Goal: Task Accomplishment & Management: Manage account settings

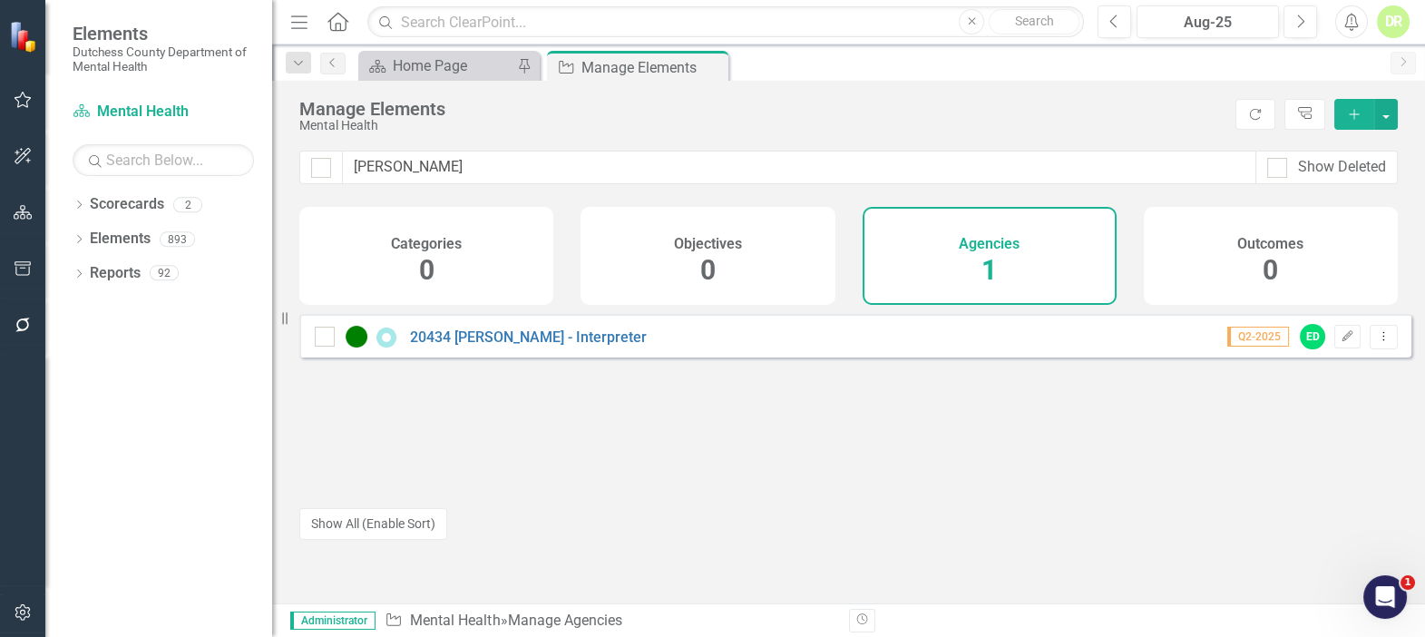
drag, startPoint x: 388, startPoint y: 163, endPoint x: 148, endPoint y: 161, distance: 240.4
click at [148, 161] on div "Elements Dutchess County Department of Mental Health Scorecard Mental Health Se…" at bounding box center [712, 318] width 1425 height 637
type input "asc"
click at [523, 346] on link "18662 - Ascendant Strategy (Clearpoint)" at bounding box center [541, 336] width 263 height 17
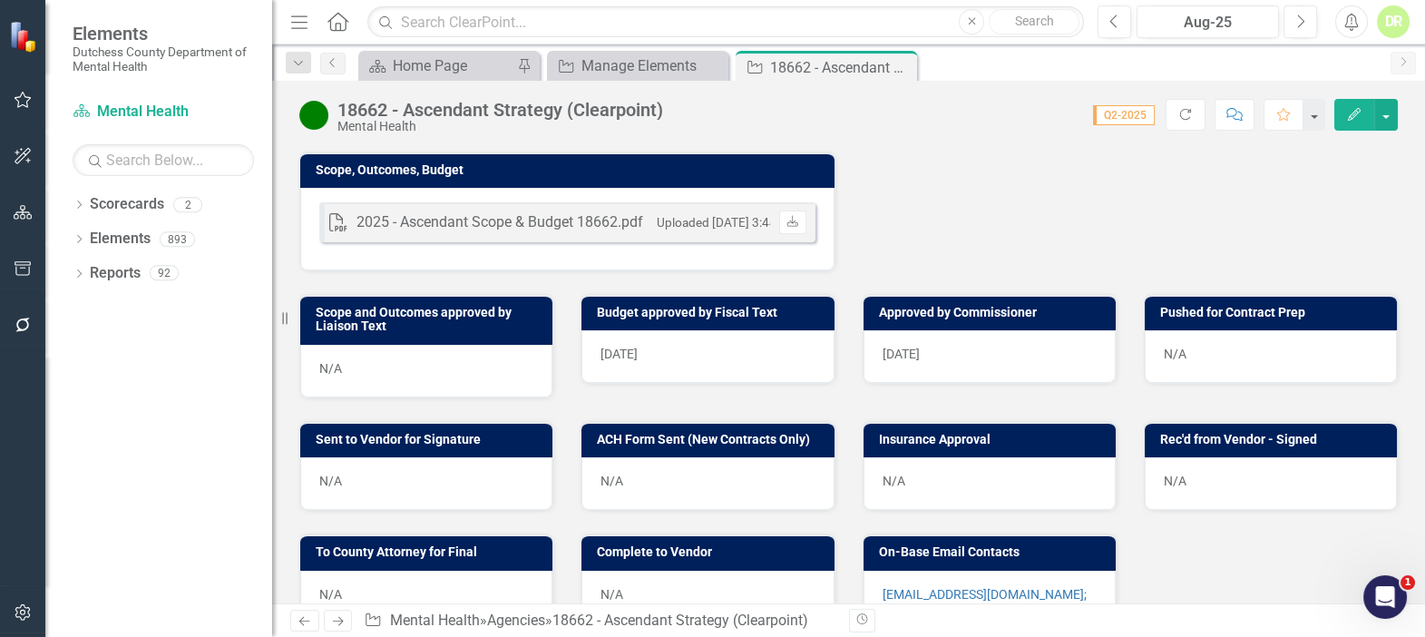
scroll to position [577, 0]
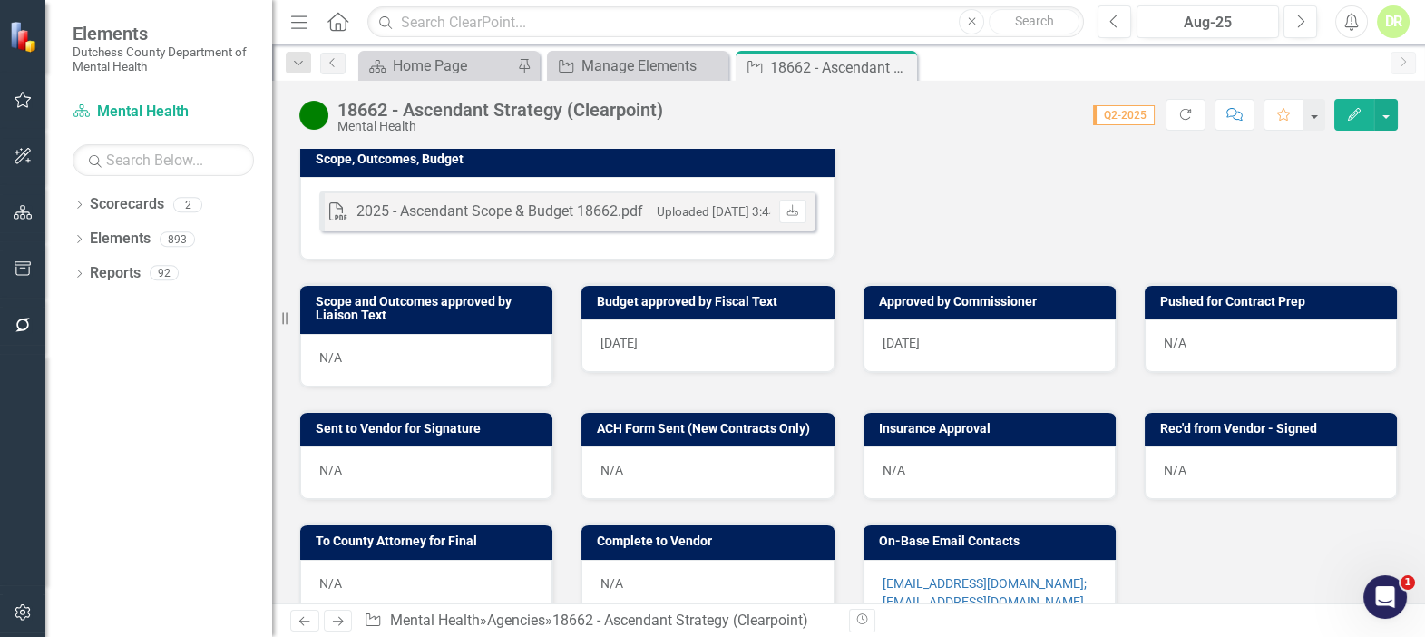
click at [1175, 347] on div "N/A" at bounding box center [1271, 345] width 252 height 53
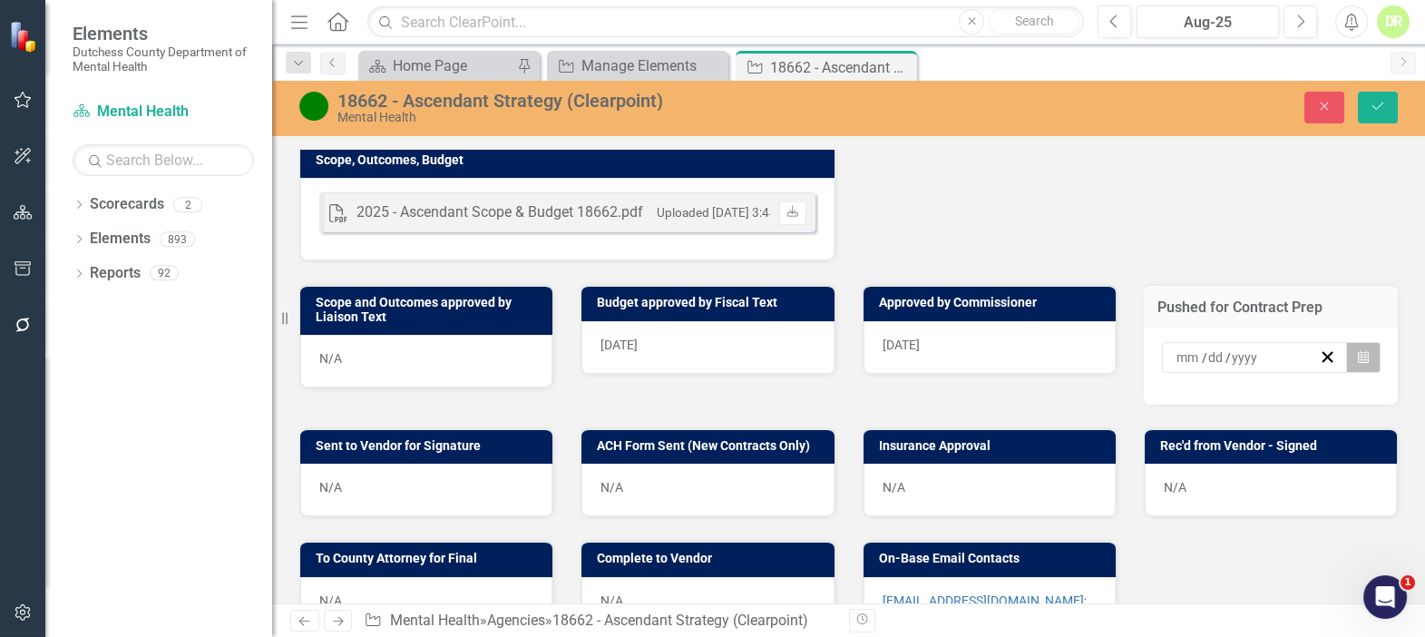
click at [1346, 370] on button "Calendar" at bounding box center [1363, 357] width 34 height 31
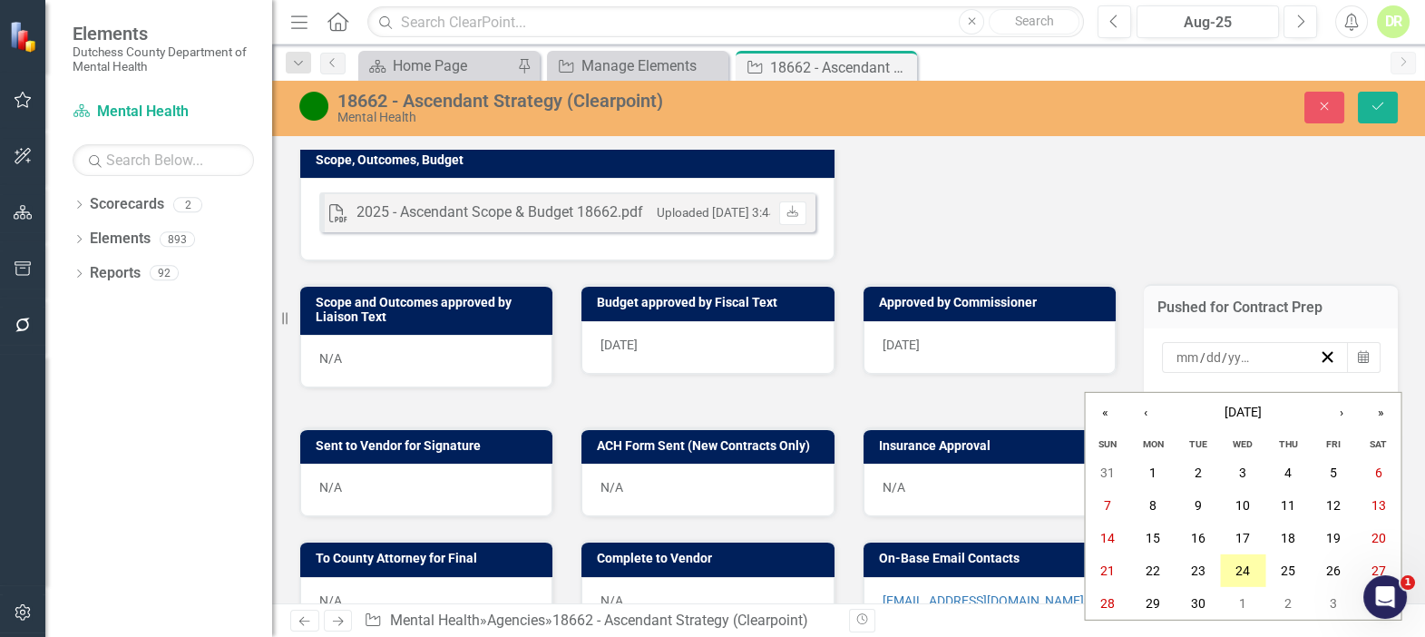
click at [1246, 566] on abbr "24" at bounding box center [1243, 570] width 15 height 15
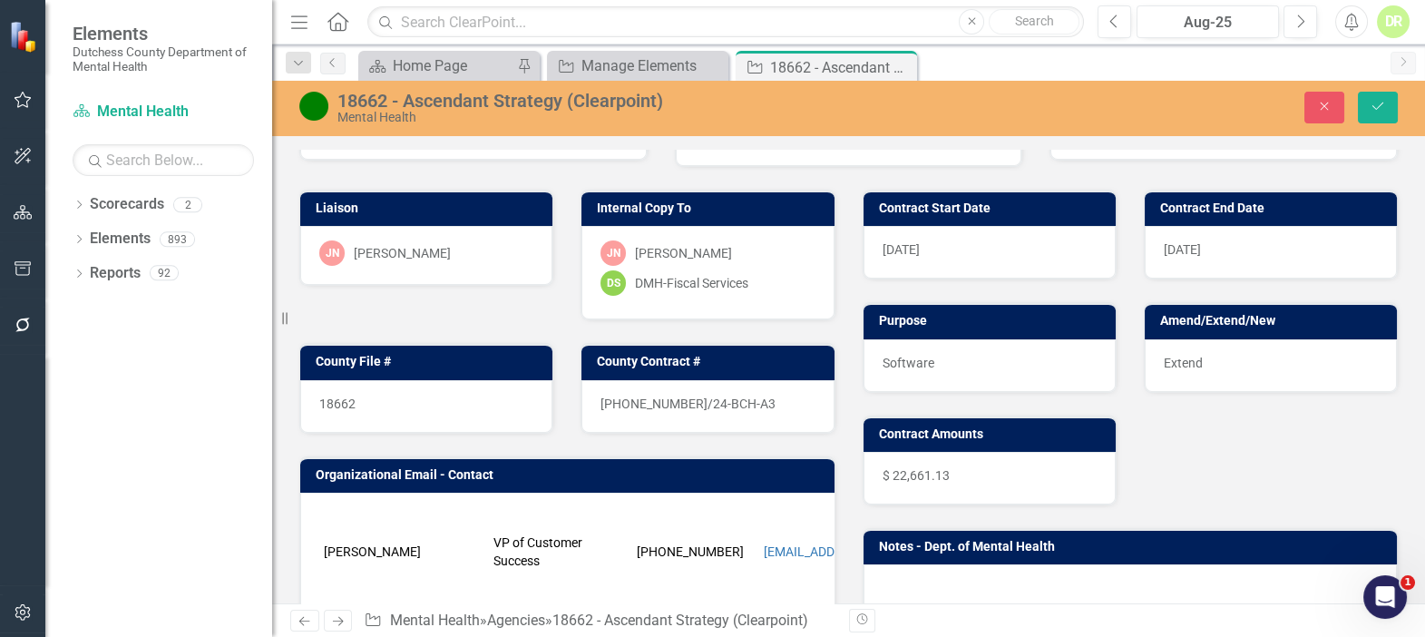
scroll to position [0, 0]
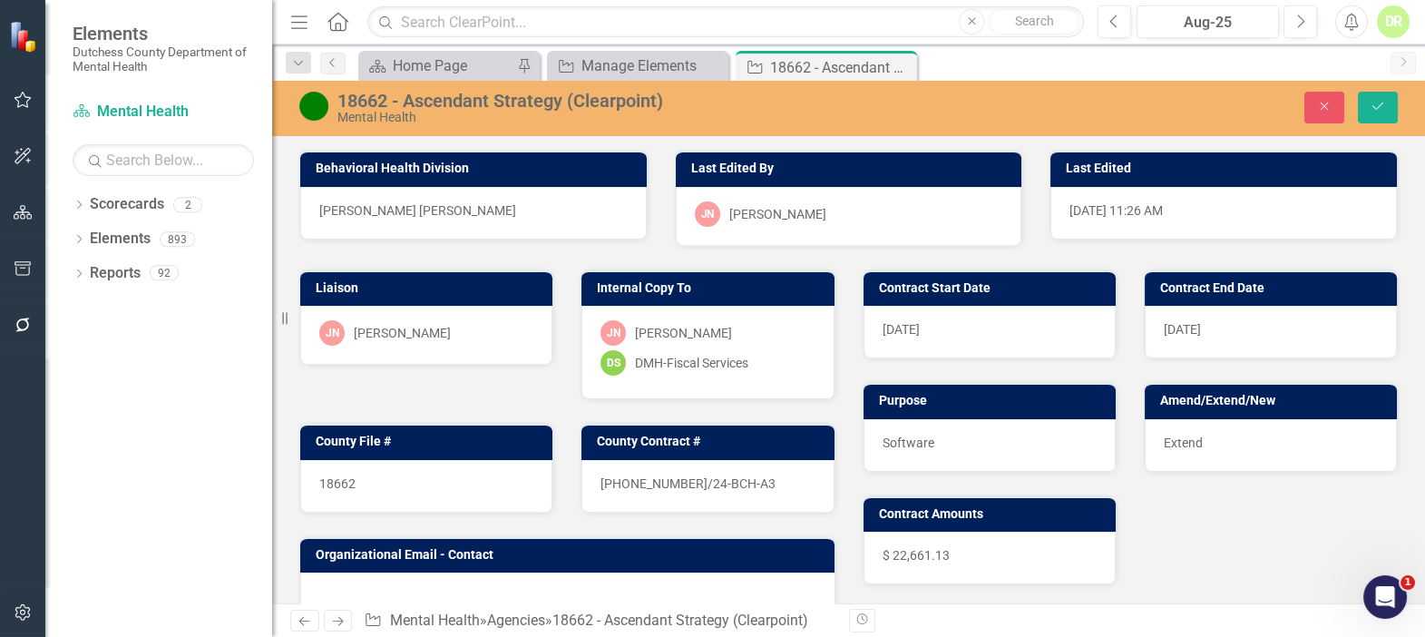
click at [389, 473] on div "18662" at bounding box center [426, 486] width 252 height 53
drag, startPoint x: 389, startPoint y: 473, endPoint x: 386, endPoint y: 487, distance: 15.0
click at [386, 487] on div "18662" at bounding box center [426, 486] width 252 height 53
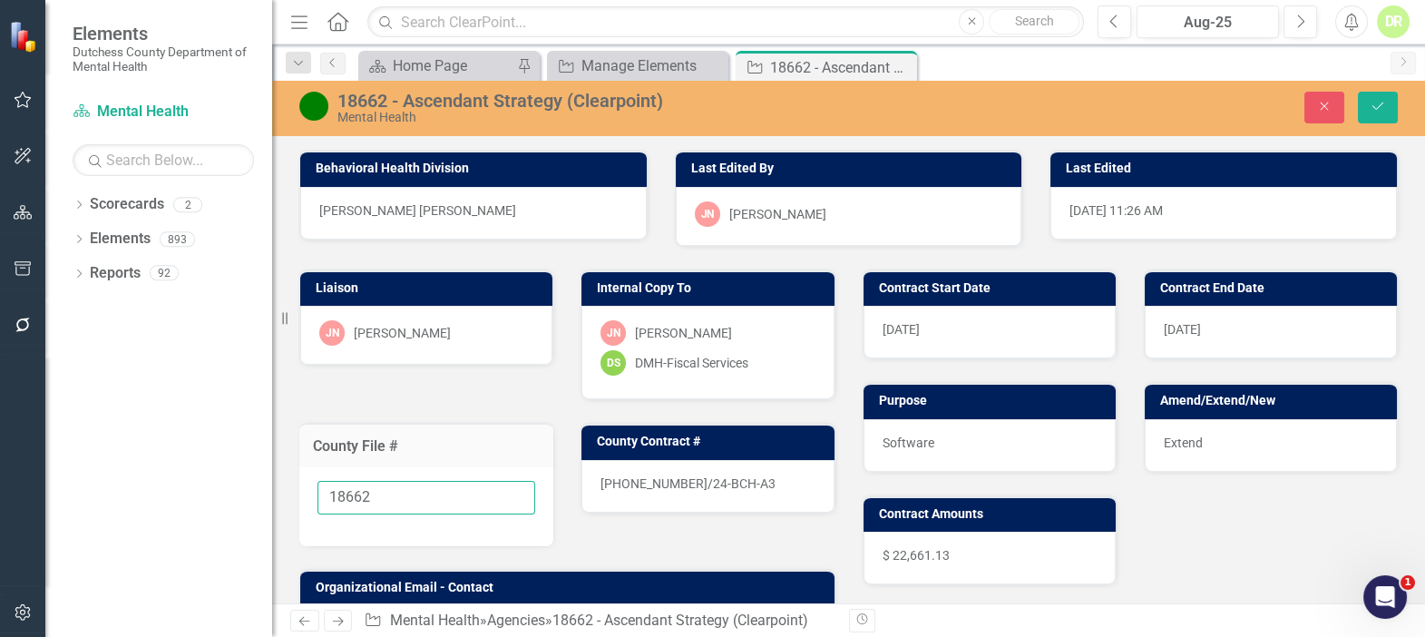
click at [388, 490] on input "18662" at bounding box center [427, 498] width 218 height 34
type input "18662 - In Process"
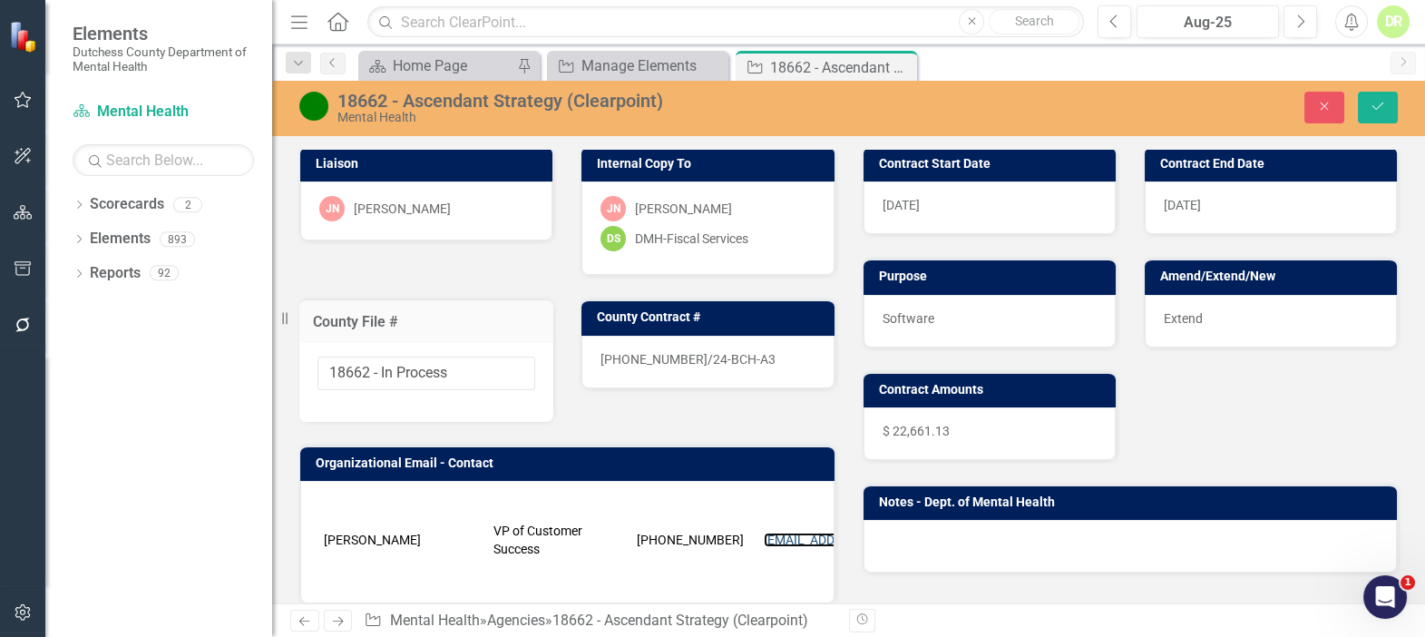
scroll to position [37, 0]
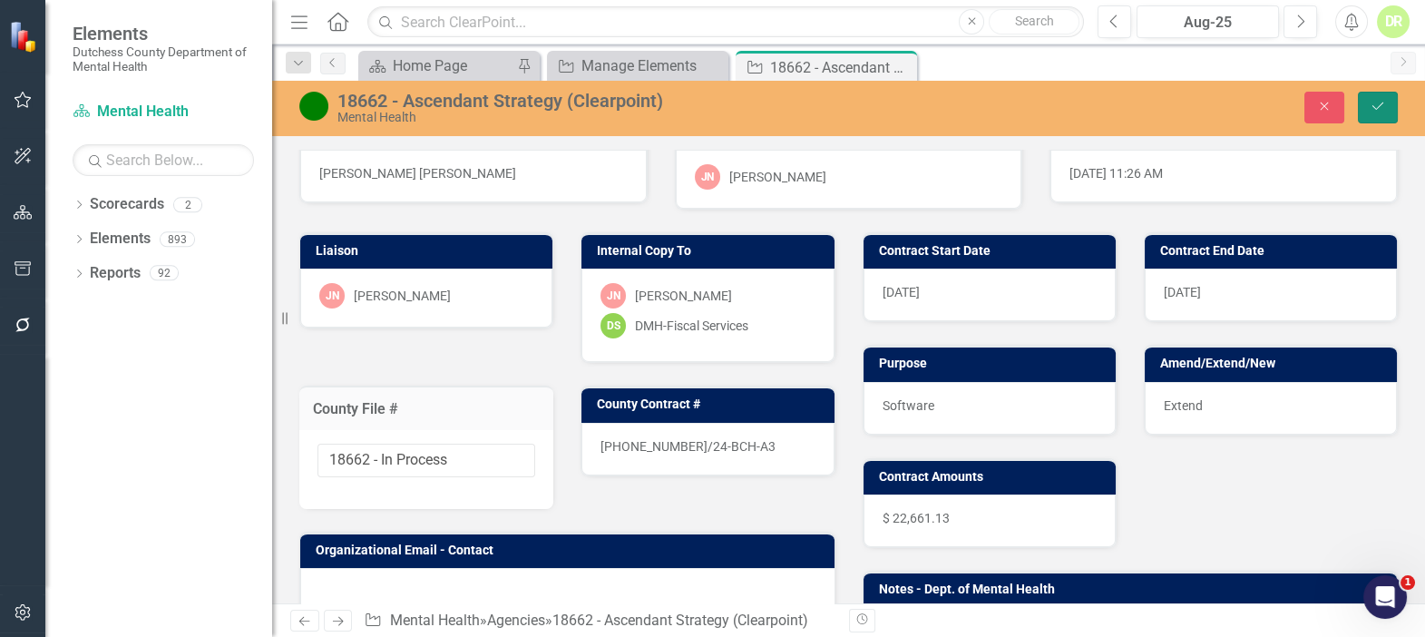
click at [1378, 103] on icon "Save" at bounding box center [1378, 106] width 16 height 13
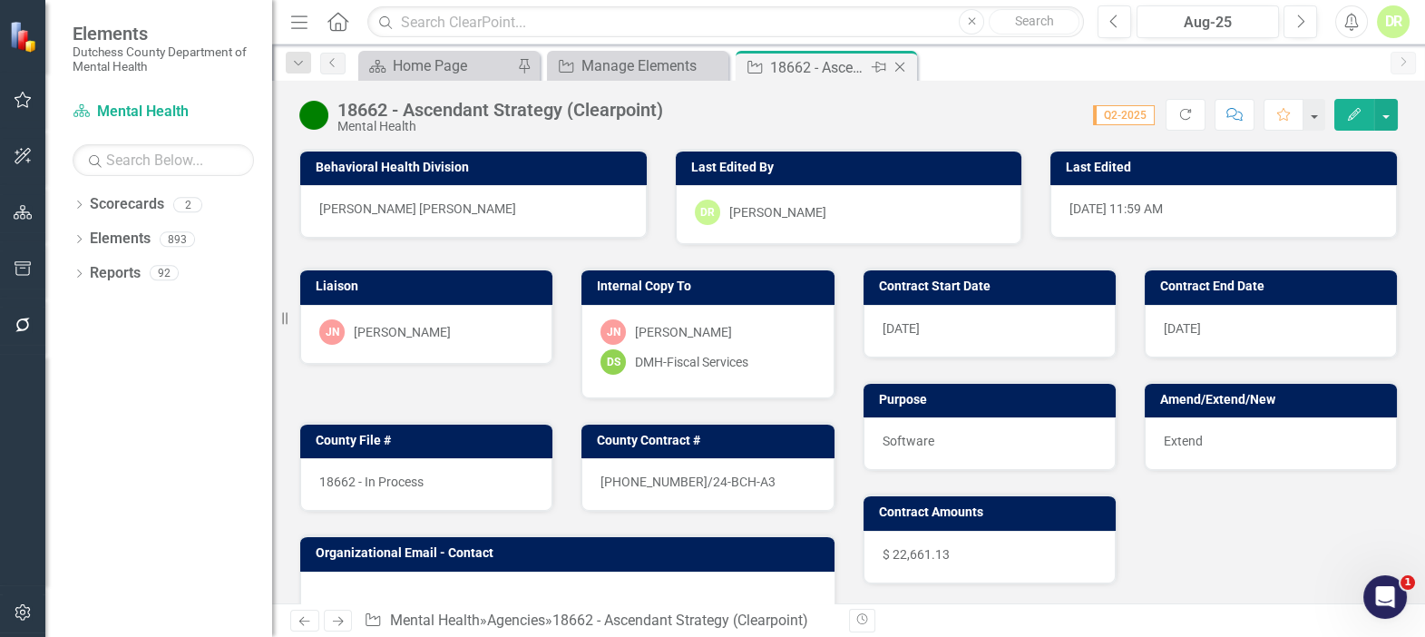
click at [899, 64] on icon "Close" at bounding box center [900, 67] width 18 height 15
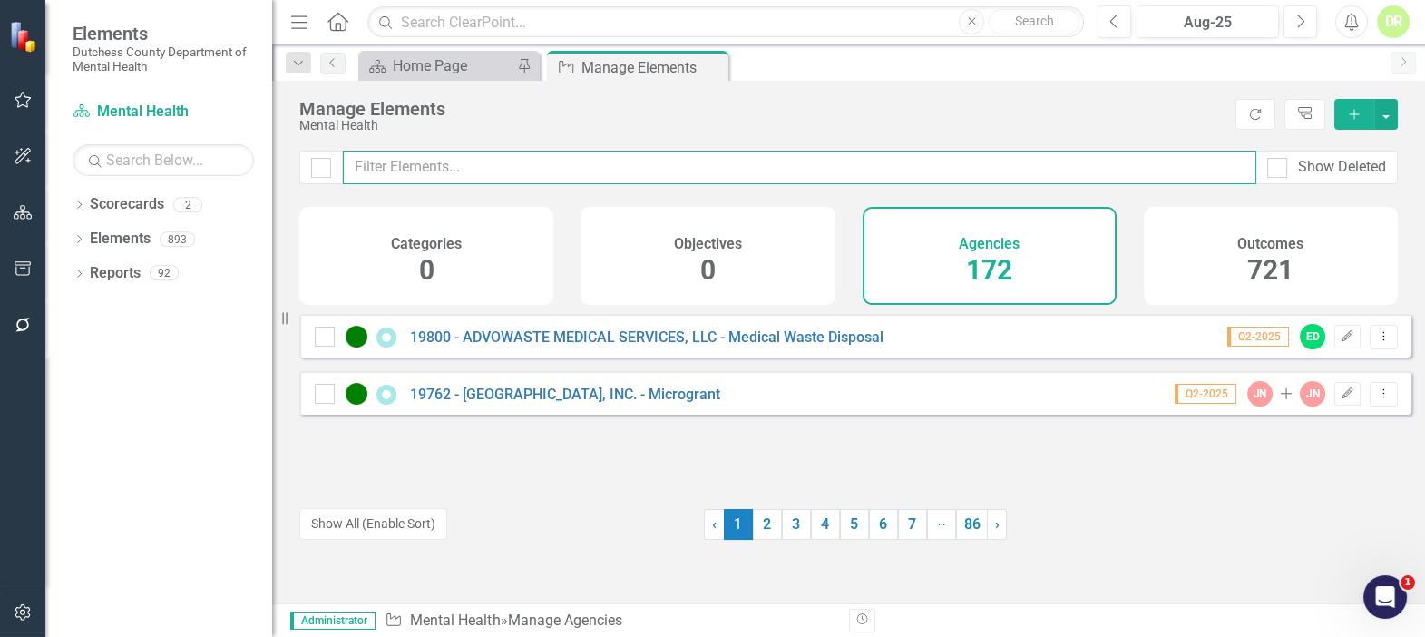
click at [537, 171] on input "text" at bounding box center [800, 168] width 914 height 34
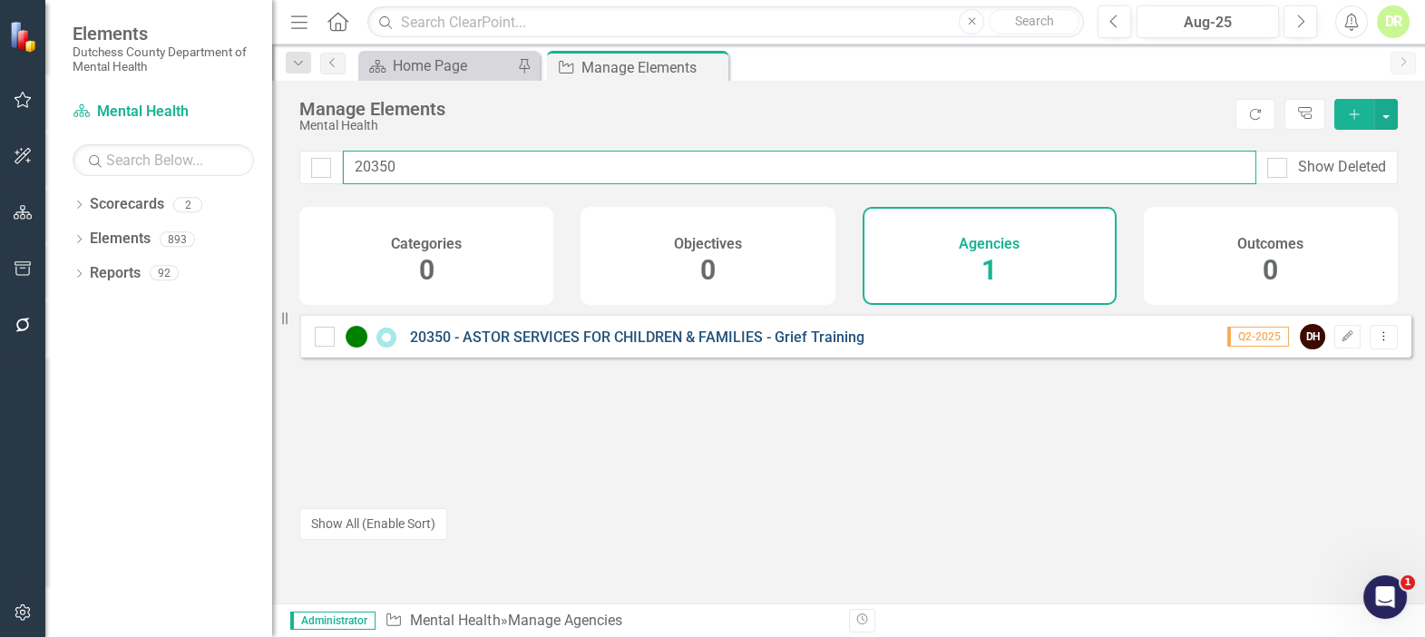
type input "20350"
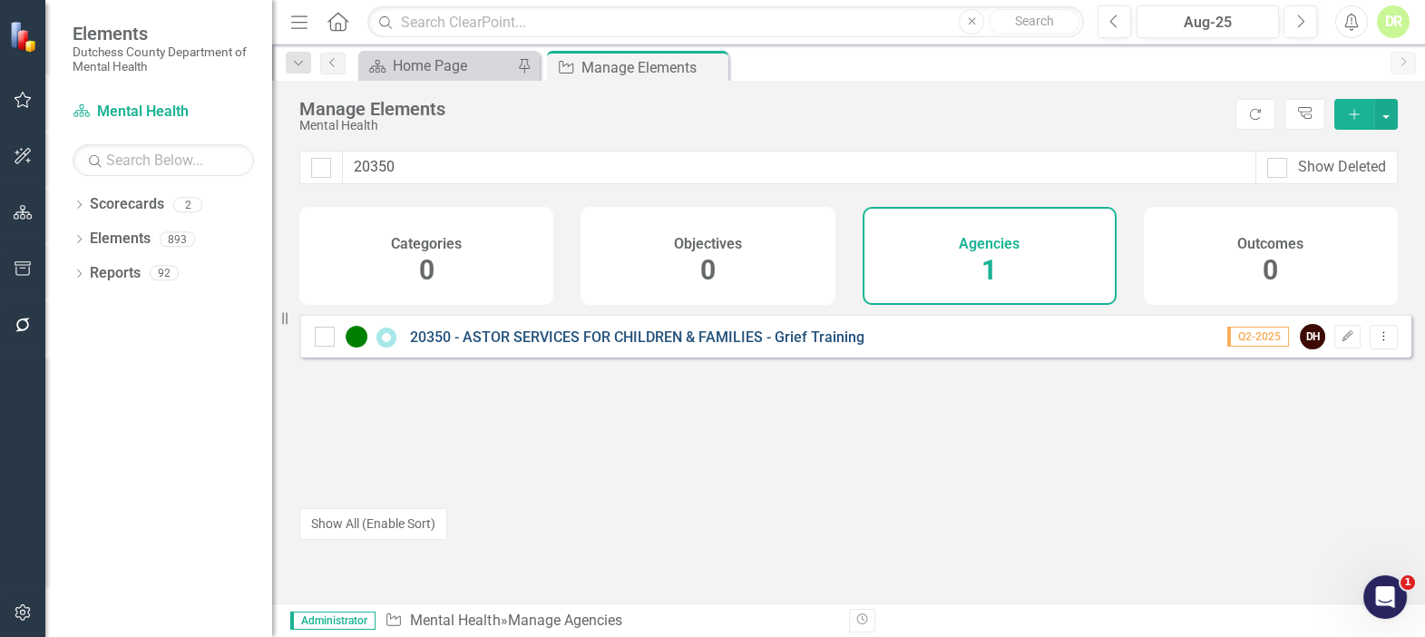
click at [675, 346] on link "20350 - ASTOR SERVICES FOR CHILDREN & FAMILIES - Grief Training" at bounding box center [637, 336] width 455 height 17
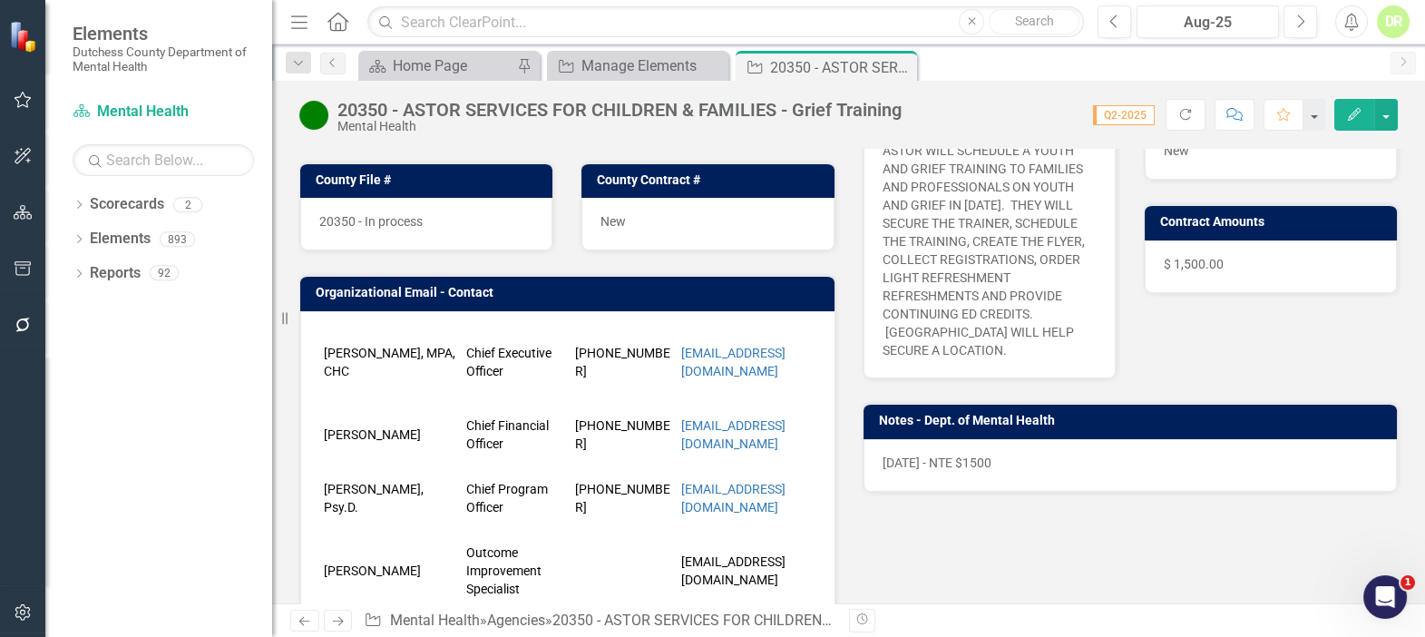
scroll to position [742, 0]
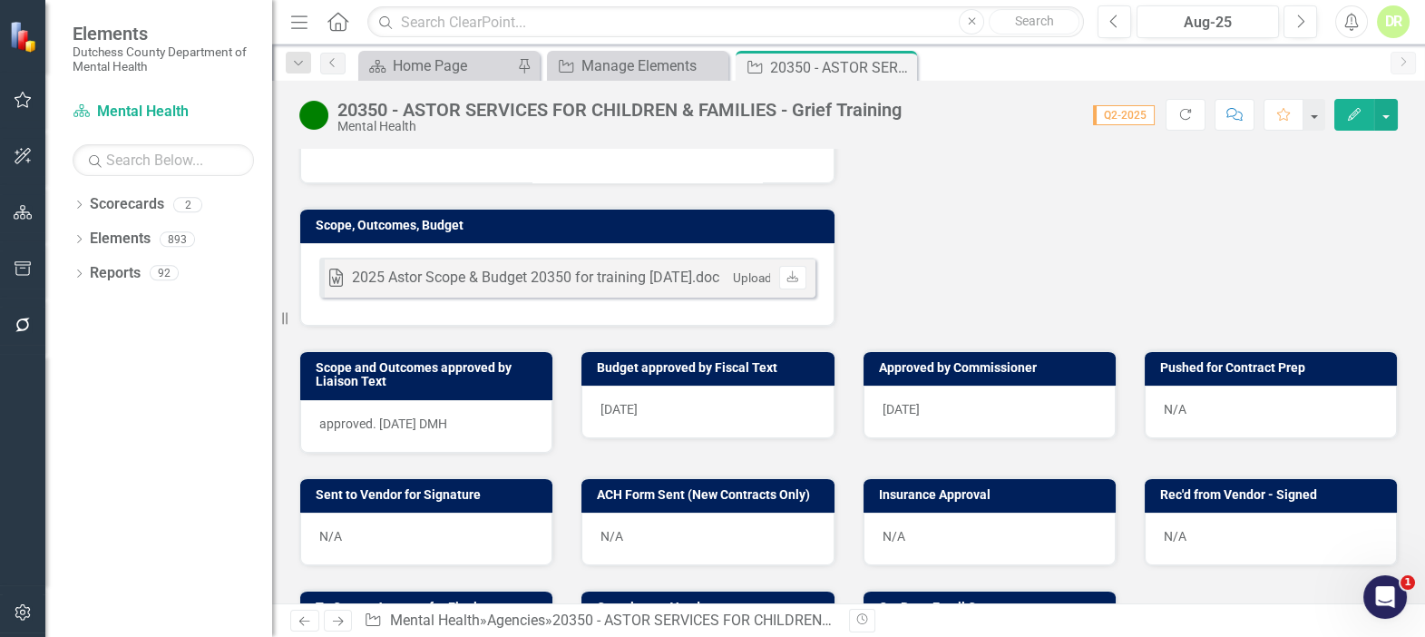
click at [1178, 416] on div "N/A" at bounding box center [1271, 412] width 252 height 53
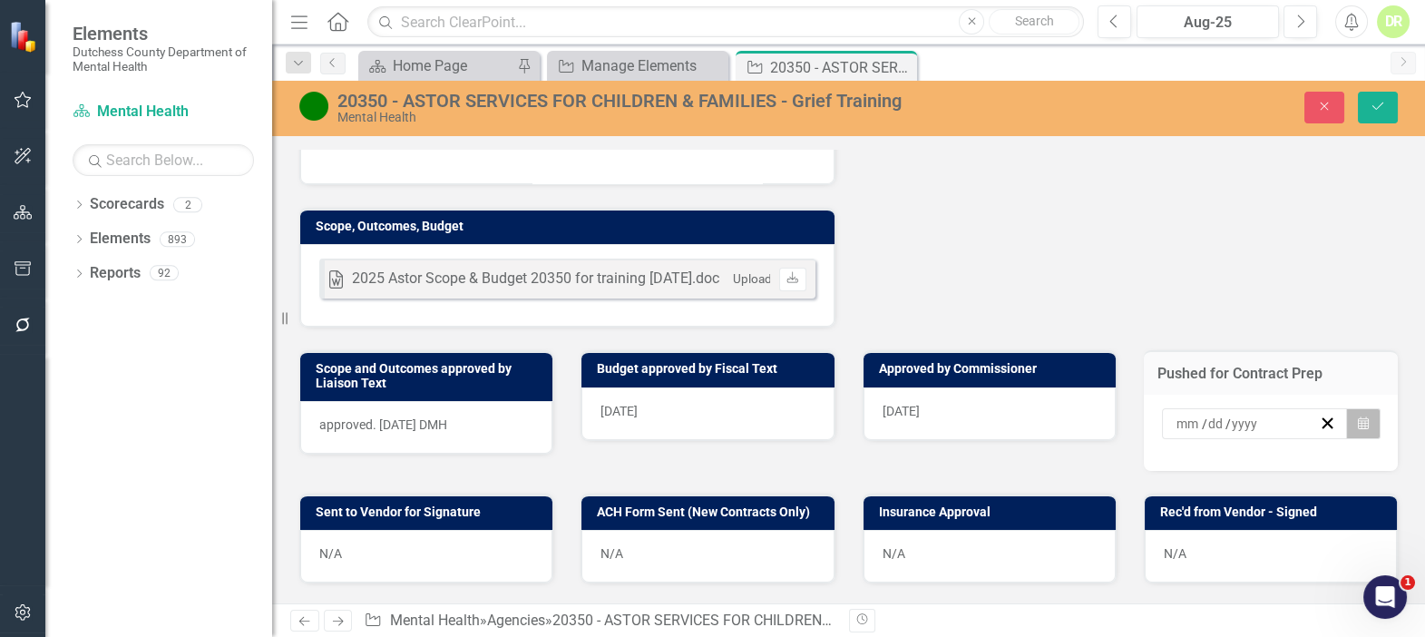
click at [1358, 430] on icon "Calendar" at bounding box center [1363, 423] width 11 height 13
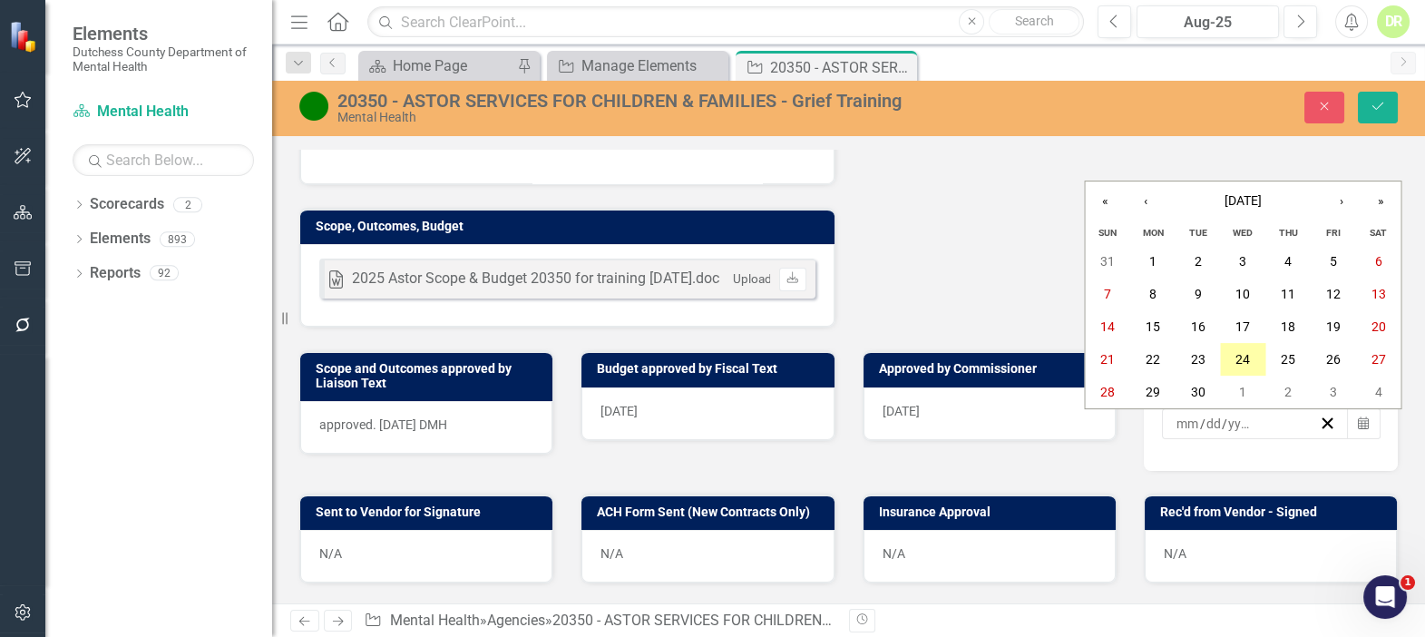
click at [1240, 355] on abbr "24" at bounding box center [1243, 359] width 15 height 15
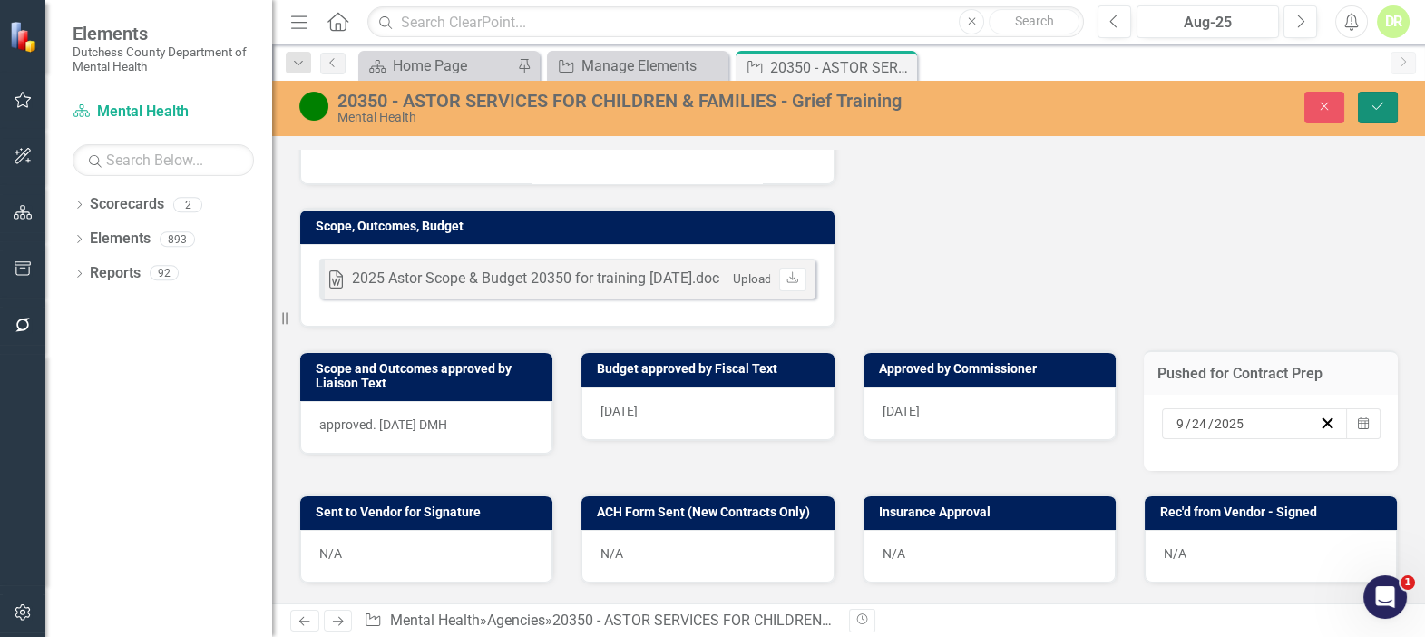
click at [1392, 100] on button "Save" at bounding box center [1378, 108] width 40 height 32
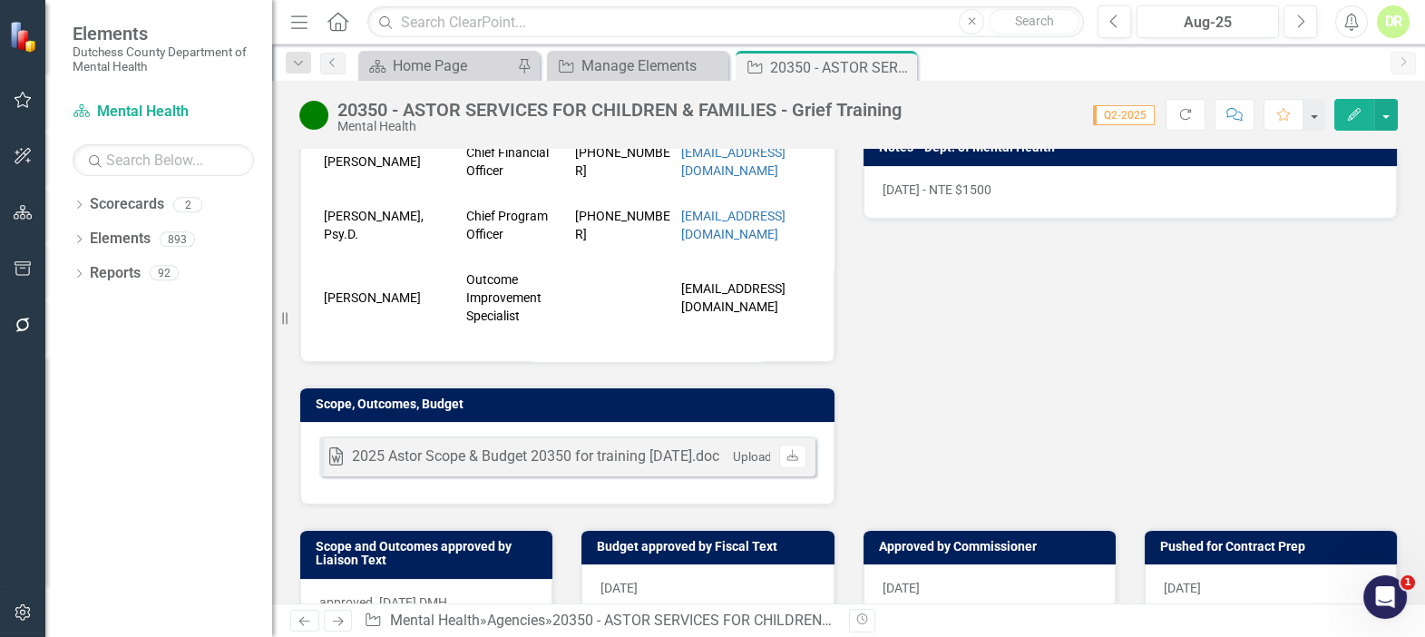
scroll to position [535, 0]
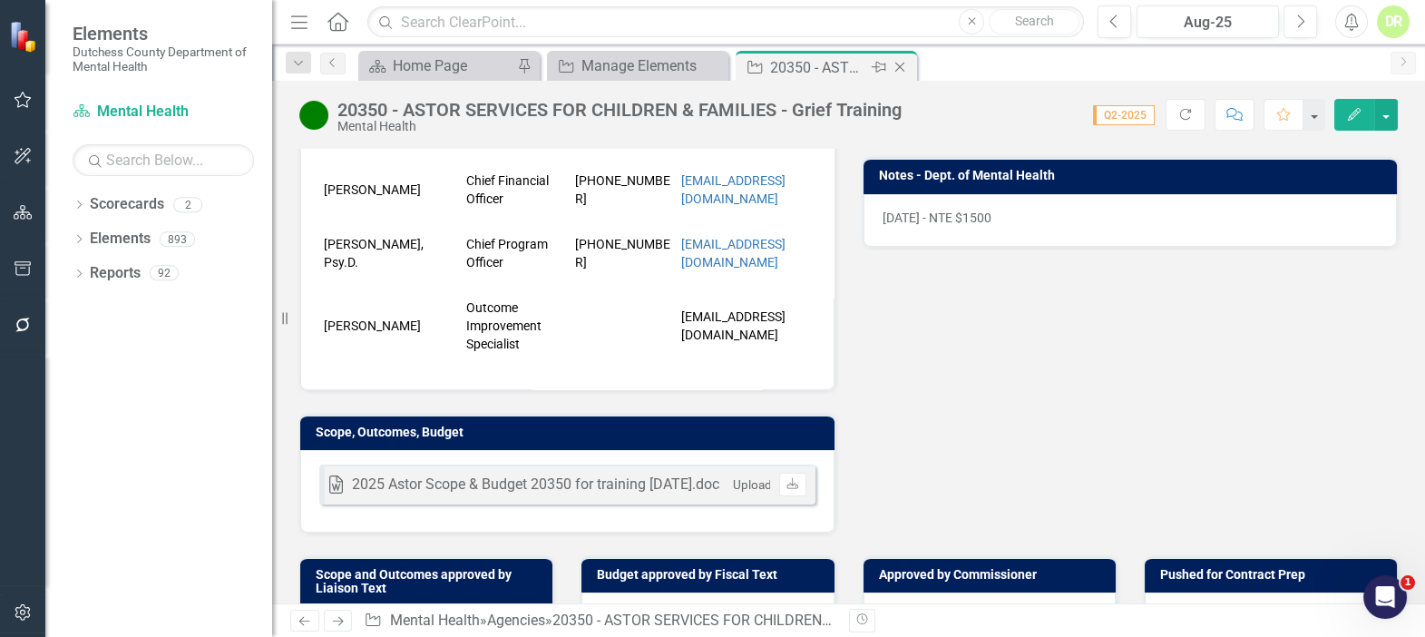
click at [901, 64] on icon "Close" at bounding box center [900, 67] width 18 height 15
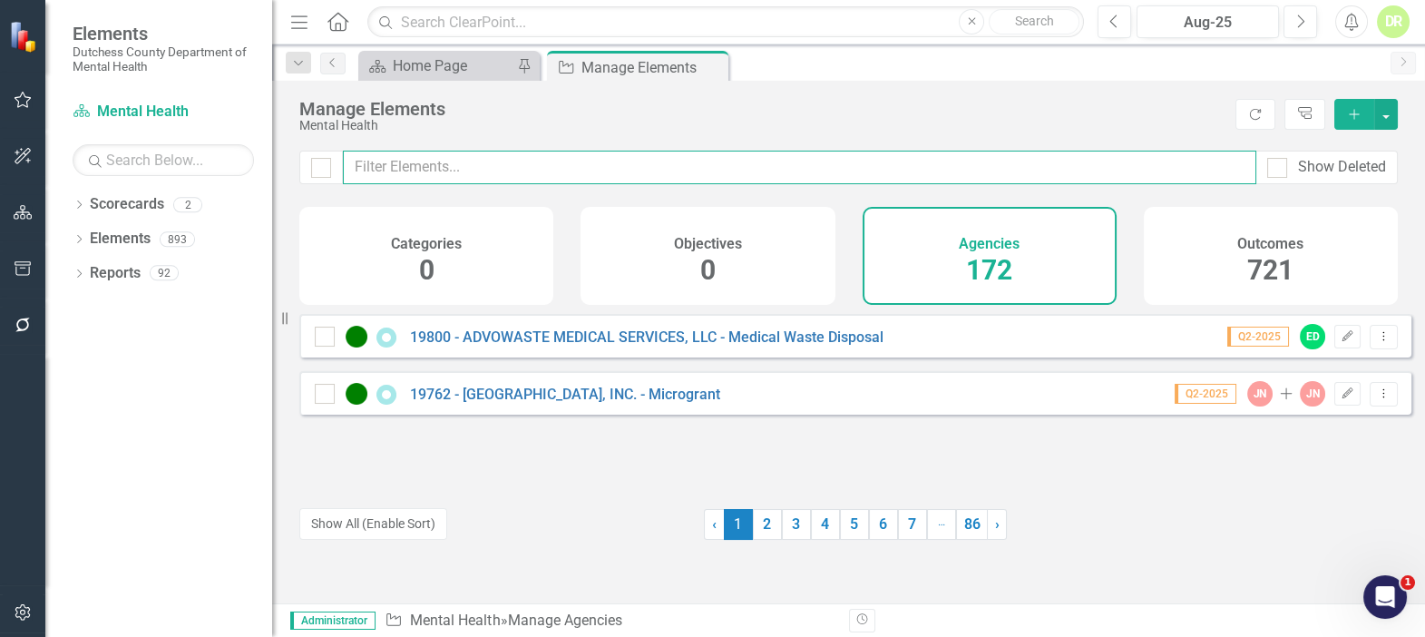
click at [430, 166] on input "text" at bounding box center [800, 168] width 914 height 34
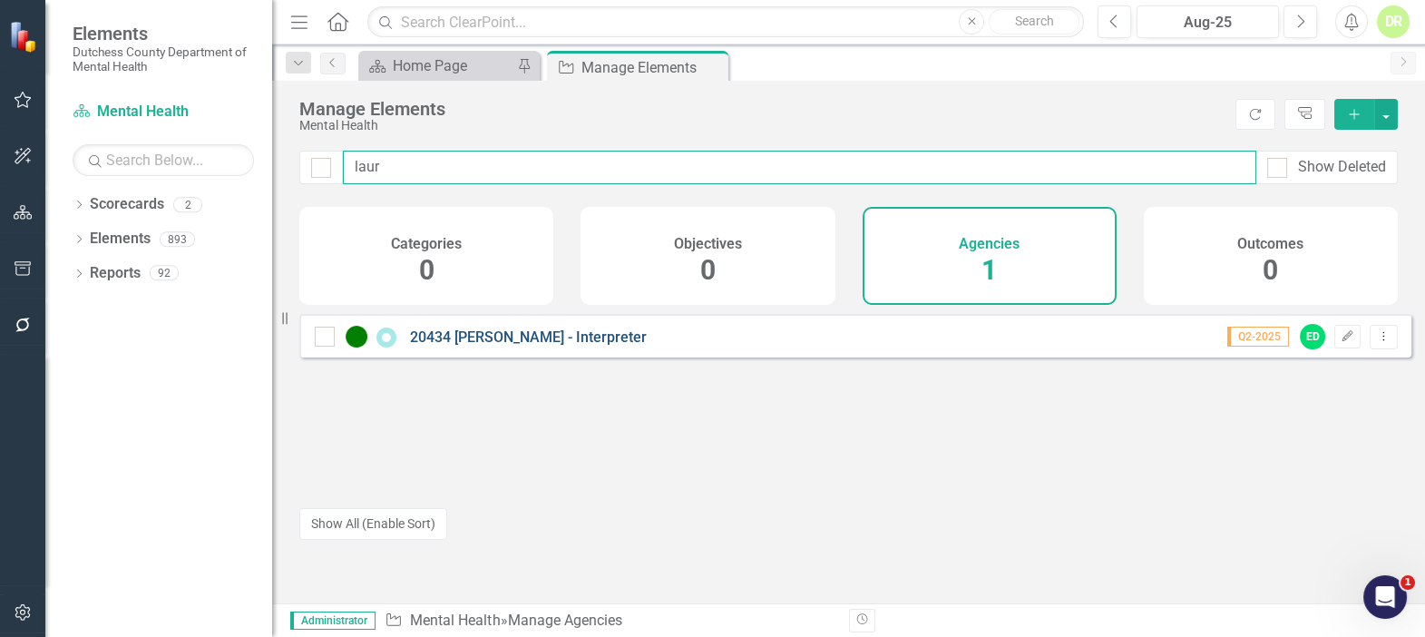
type input "laur"
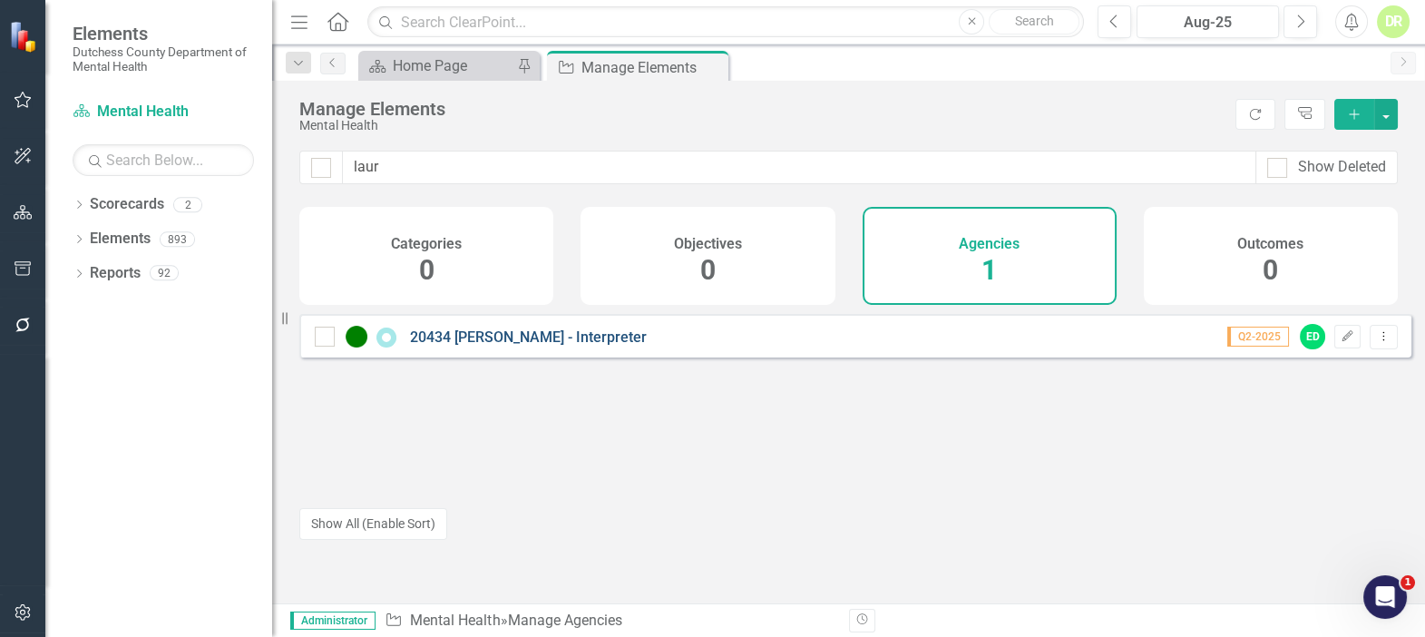
click at [514, 346] on link "20434 [PERSON_NAME] - Interpreter" at bounding box center [528, 336] width 237 height 17
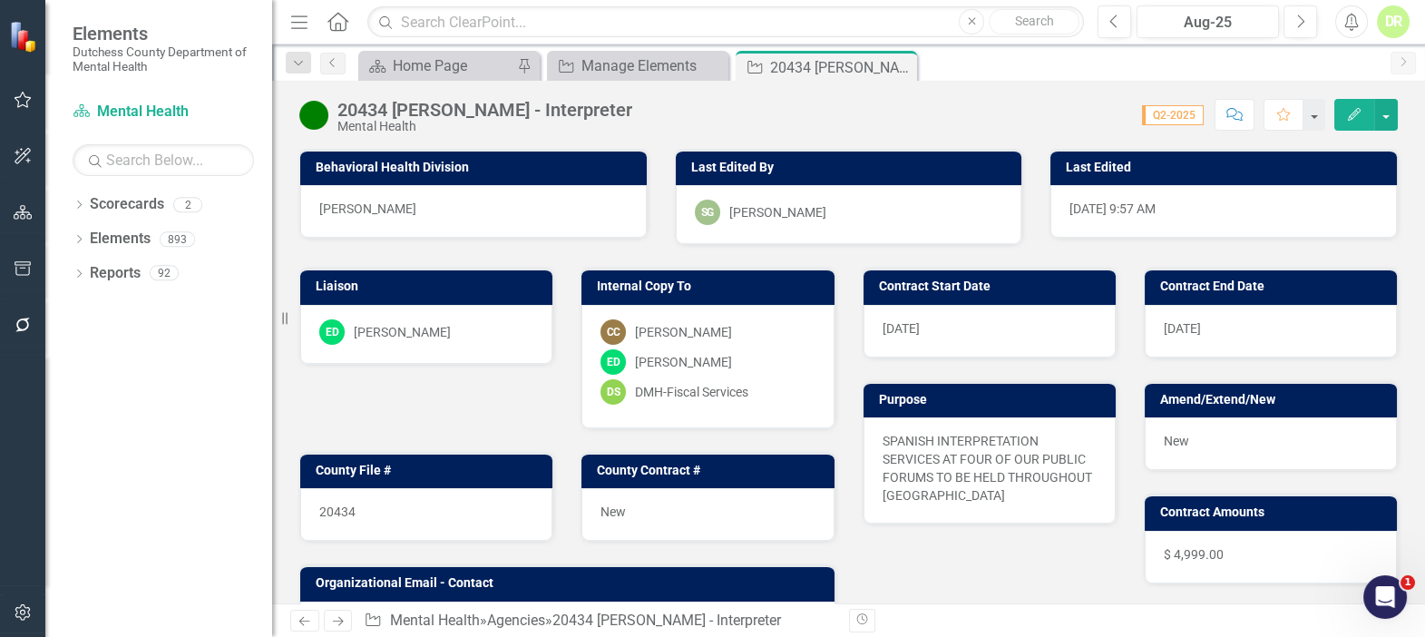
click at [1235, 108] on icon "Comment" at bounding box center [1235, 114] width 16 height 13
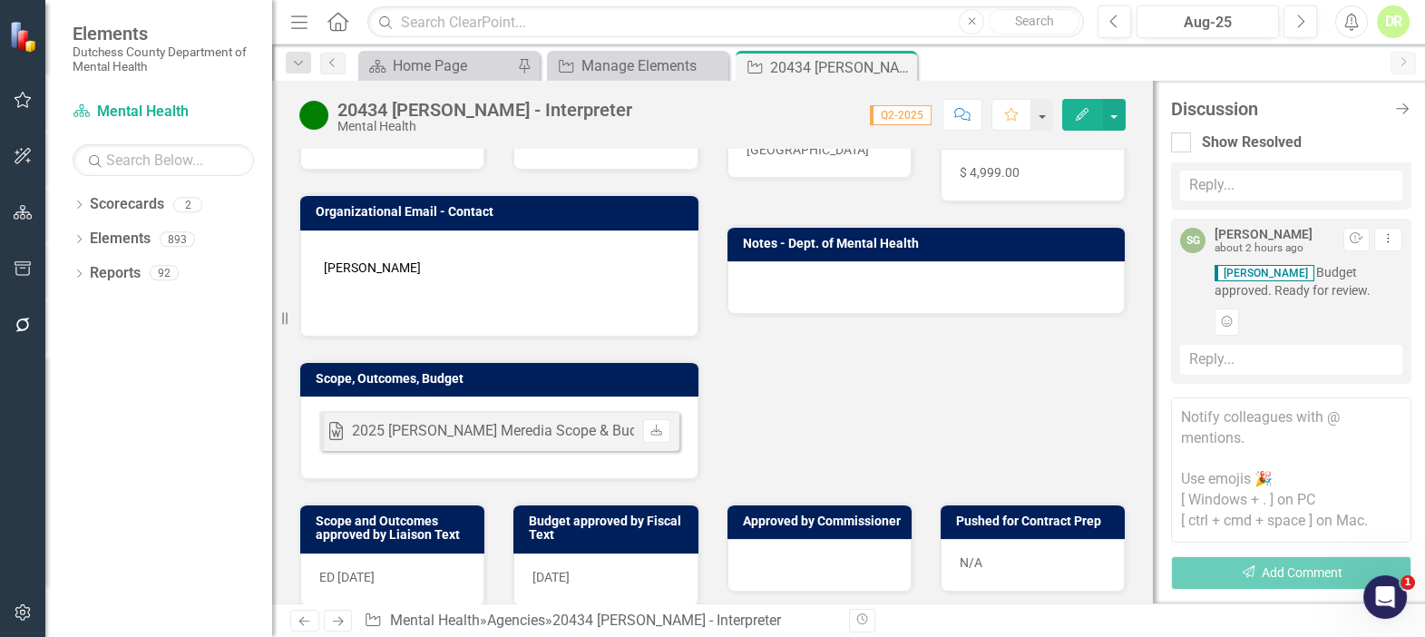
scroll to position [412, 0]
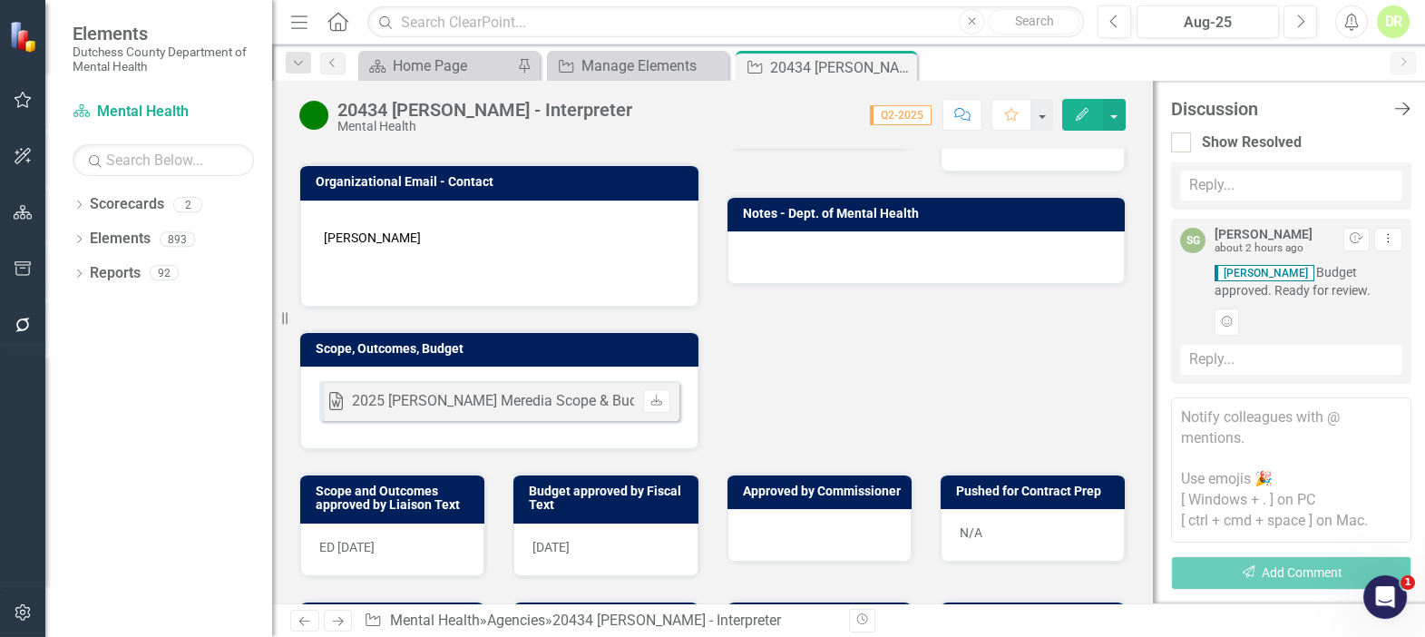
click at [1406, 102] on icon "Close Discussion Bar" at bounding box center [1402, 108] width 23 height 17
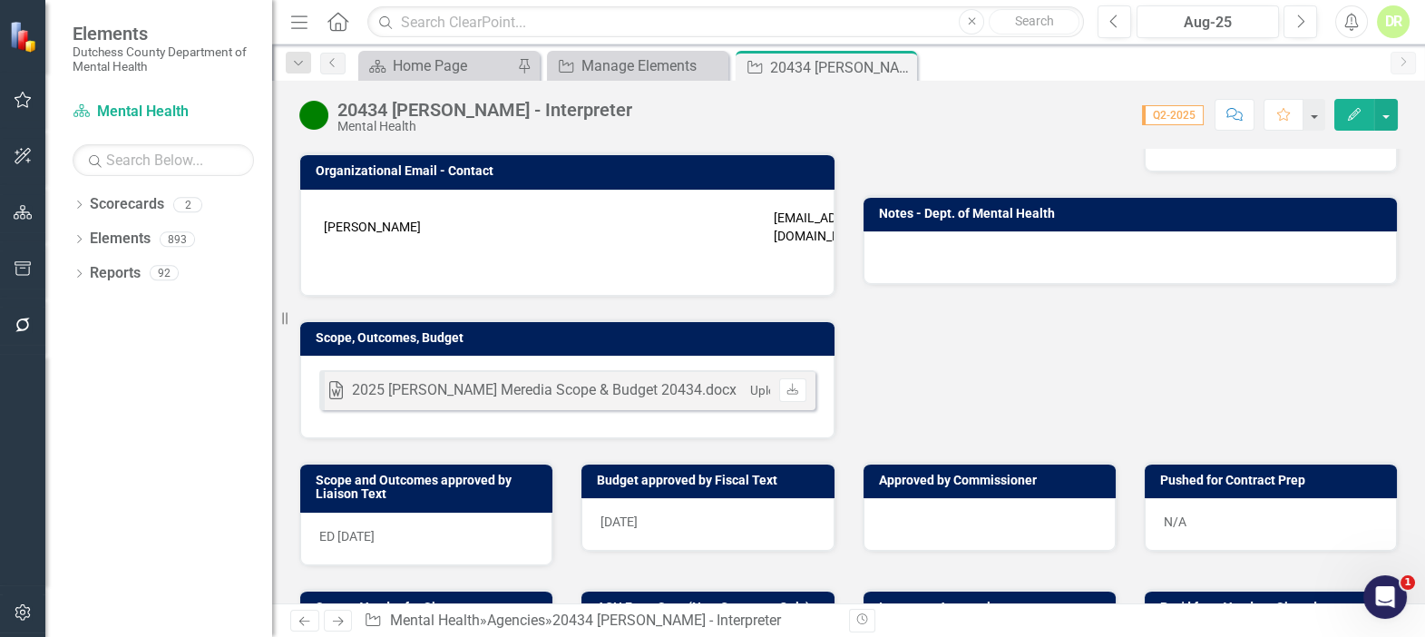
scroll to position [400, 0]
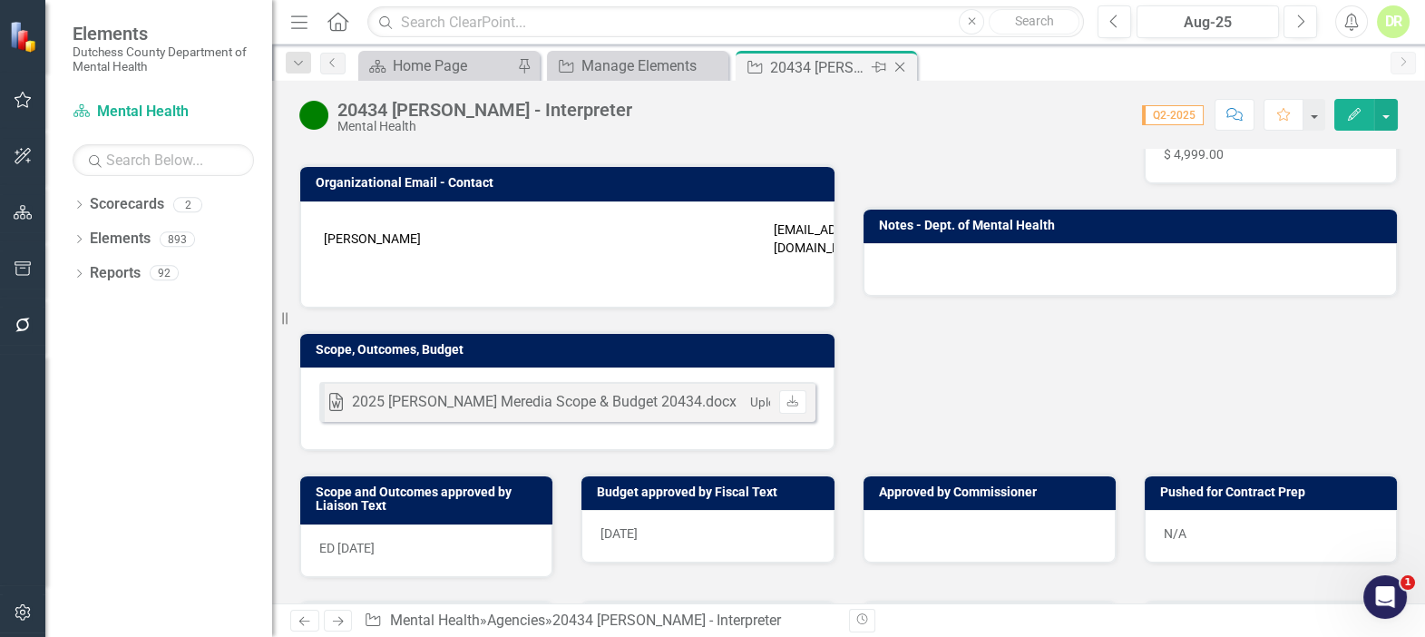
click at [901, 60] on icon "Close" at bounding box center [900, 67] width 18 height 15
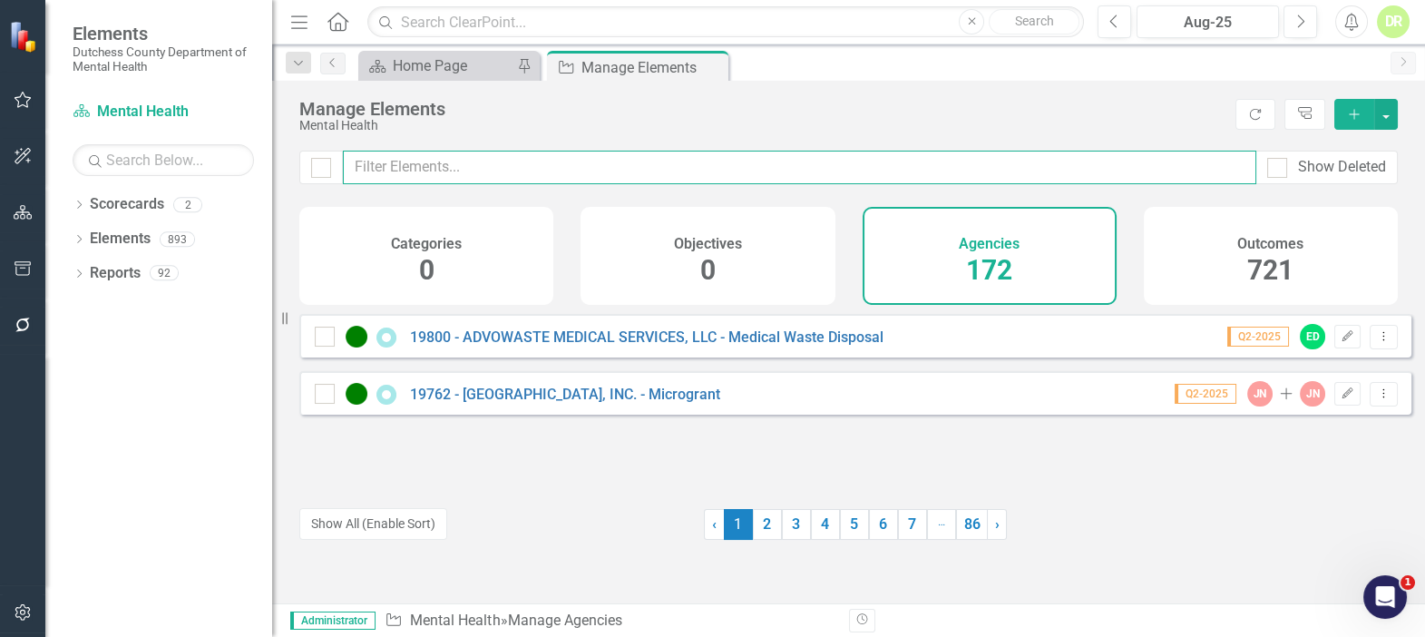
click at [533, 164] on input "text" at bounding box center [800, 168] width 914 height 34
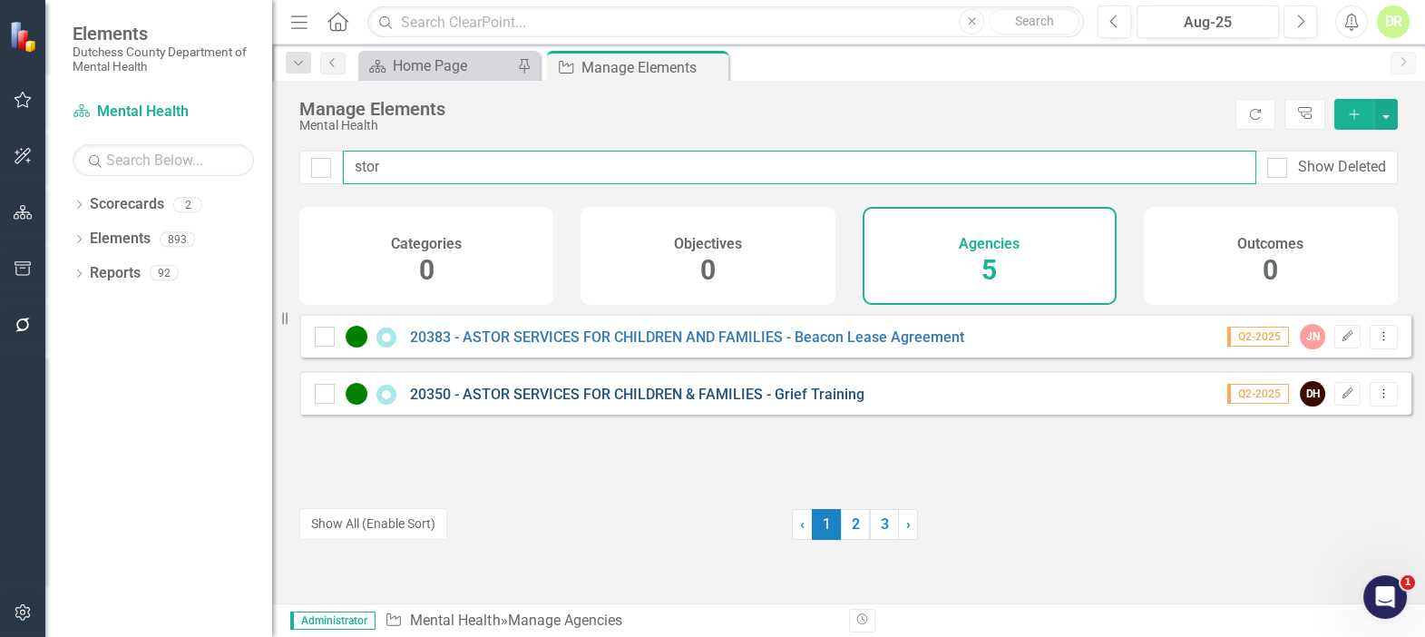
type input "stor"
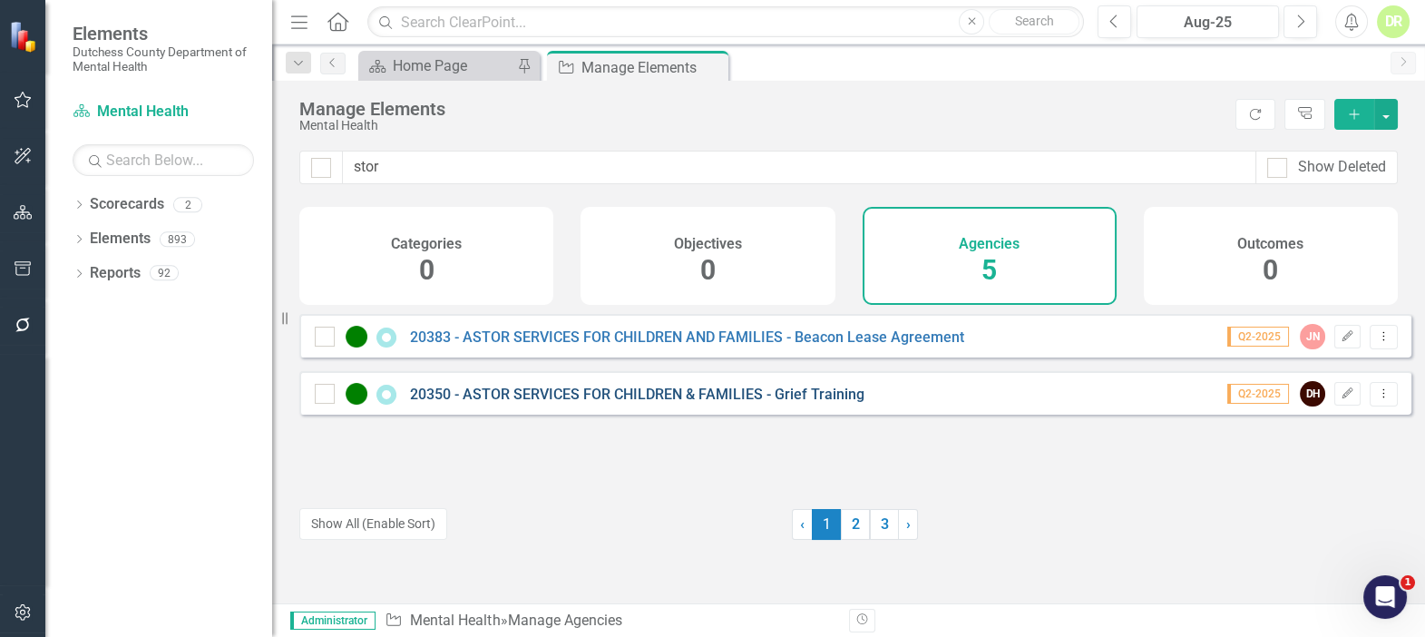
click at [649, 403] on link "20350 - ASTOR SERVICES FOR CHILDREN & FAMILIES - Grief Training" at bounding box center [637, 394] width 455 height 17
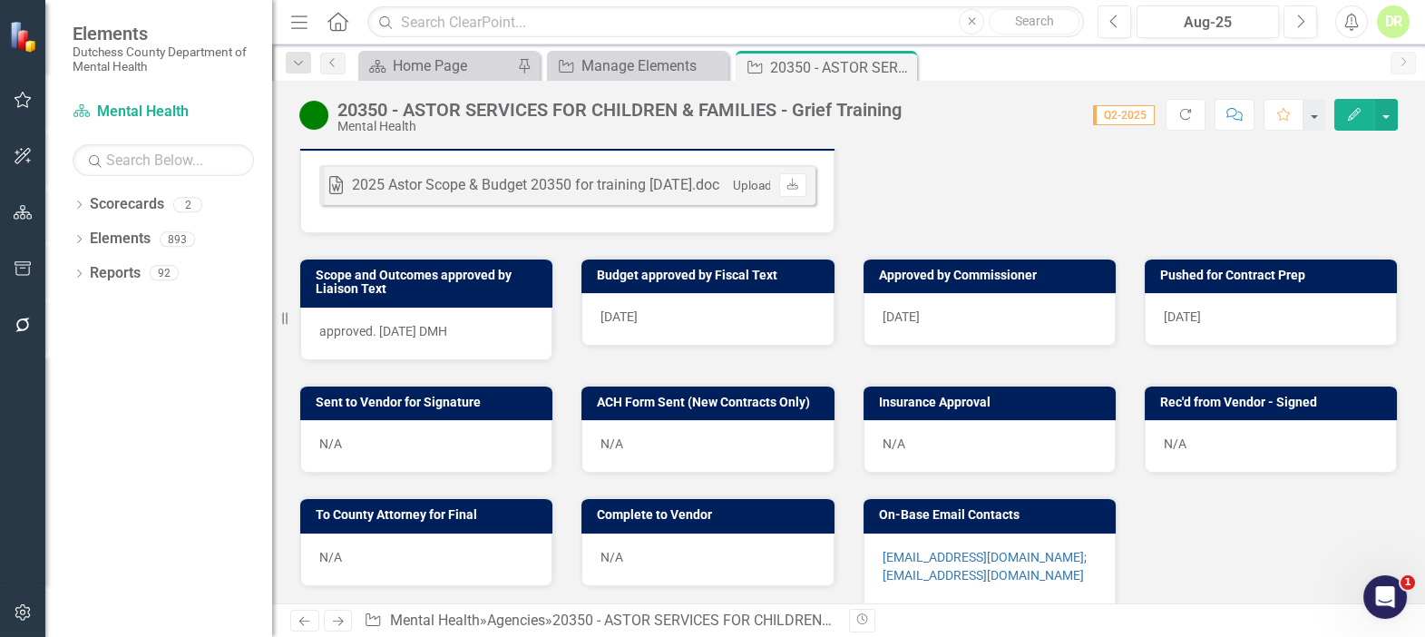
scroll to position [825, 0]
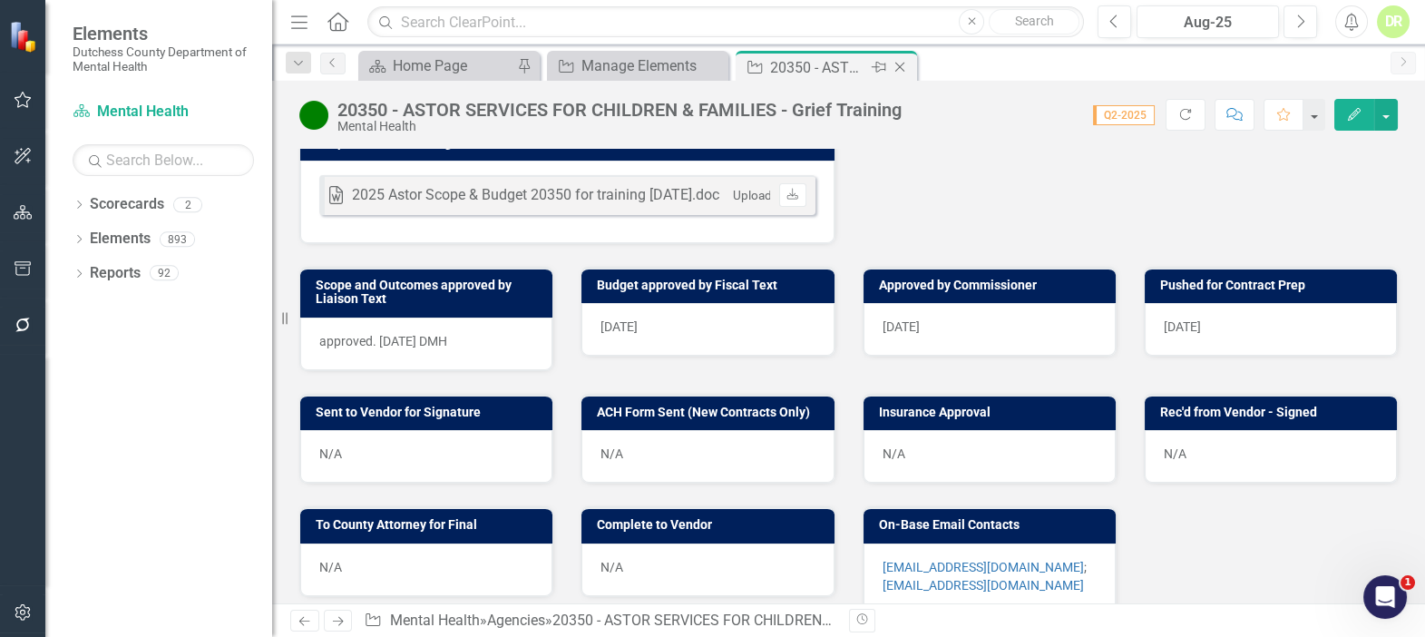
click at [902, 72] on icon "Close" at bounding box center [900, 67] width 18 height 15
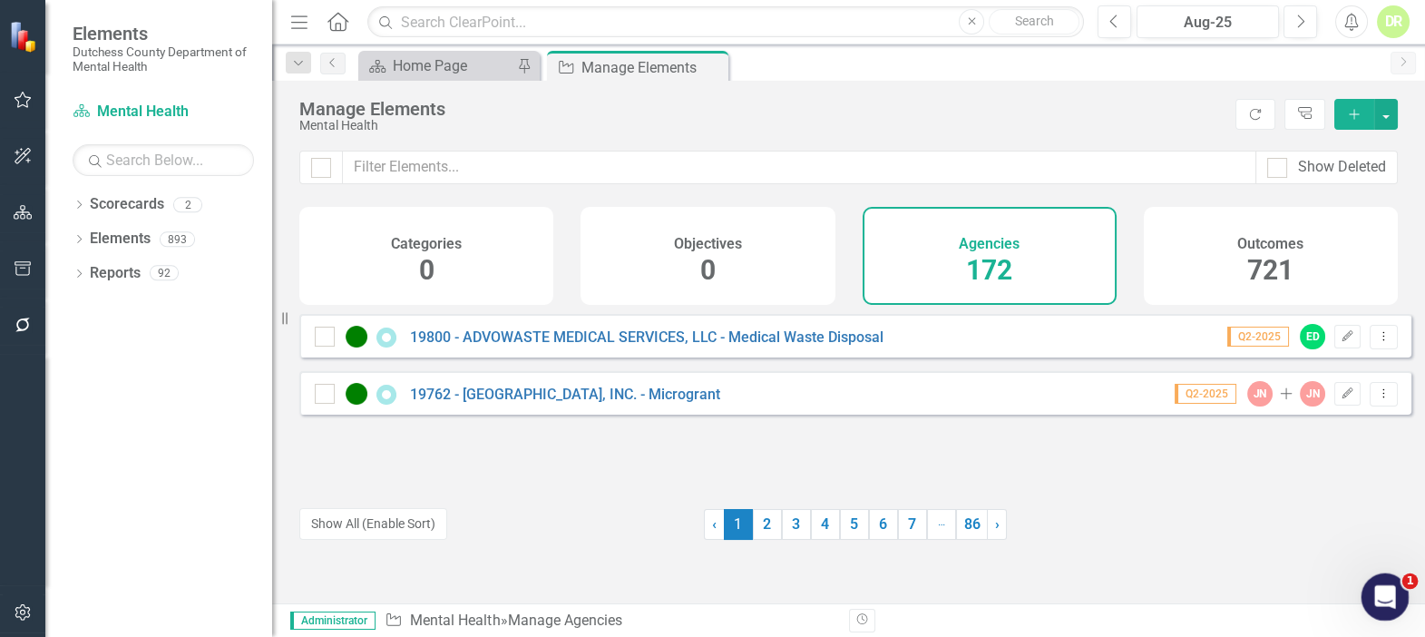
click at [1374, 589] on icon "Open Intercom Messenger" at bounding box center [1383, 595] width 30 height 30
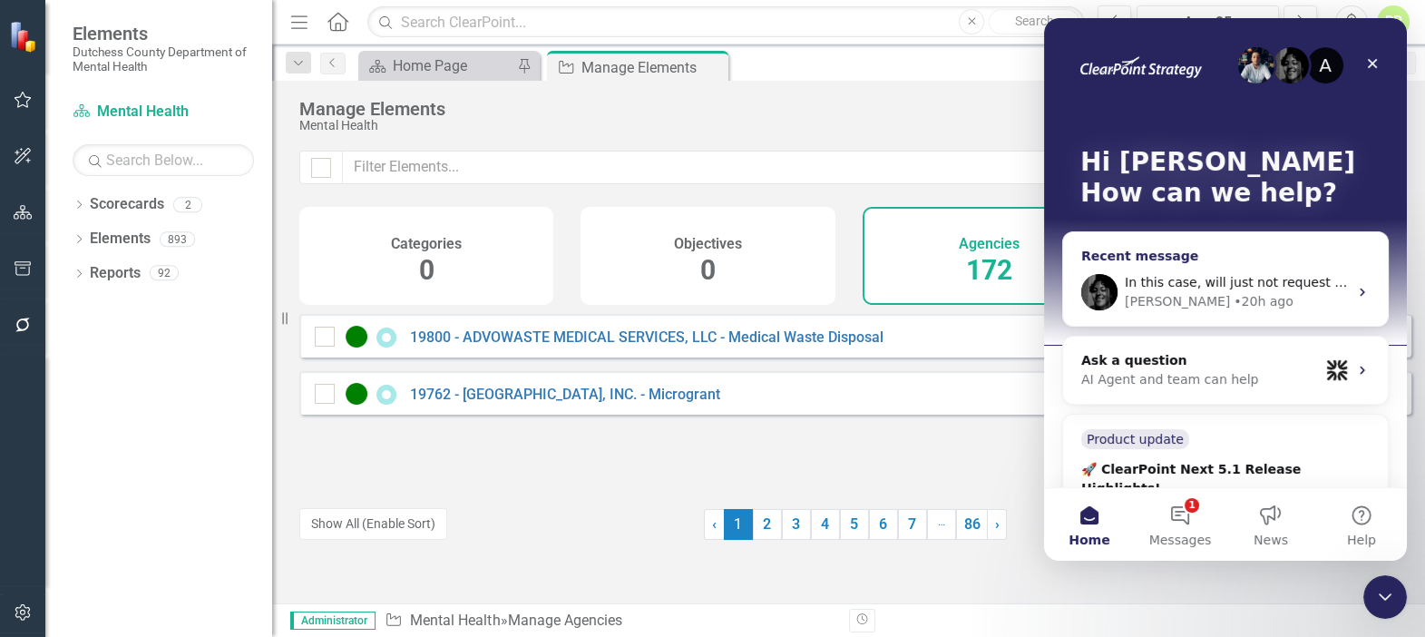
click at [1310, 278] on span "In this case, will just not request the 2-factor authentication, so should no i…" at bounding box center [1440, 282] width 630 height 15
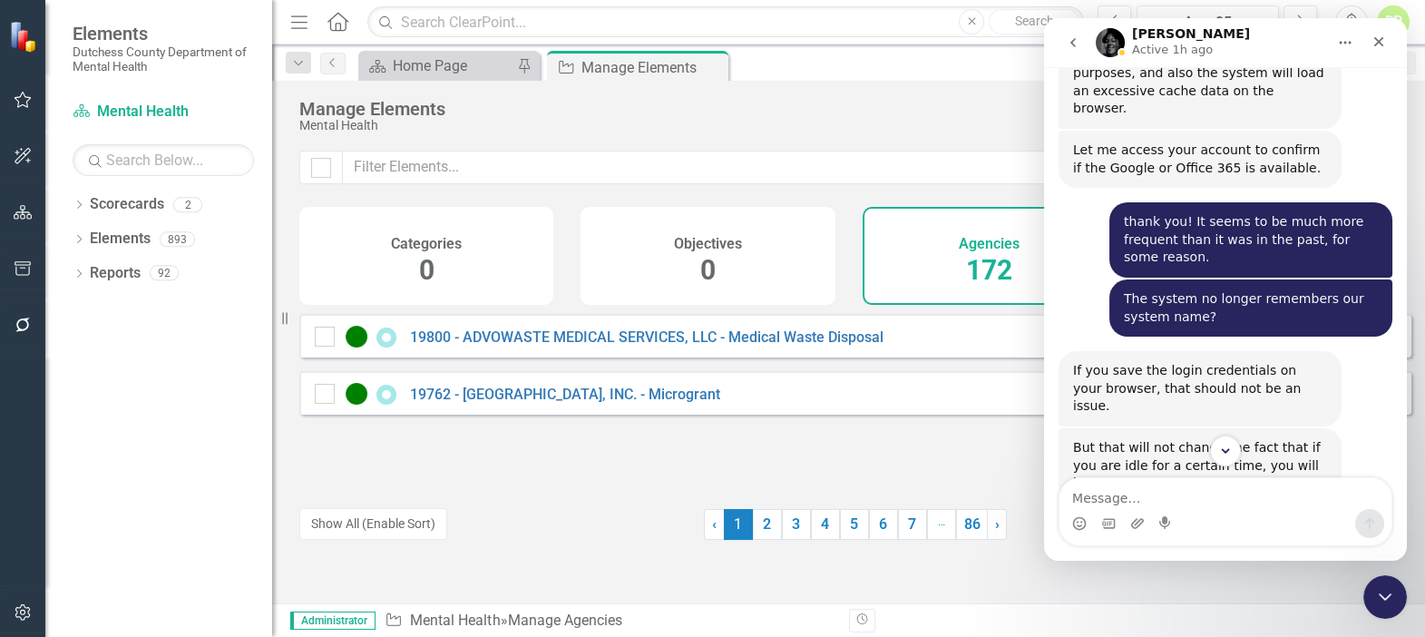
scroll to position [1786, 0]
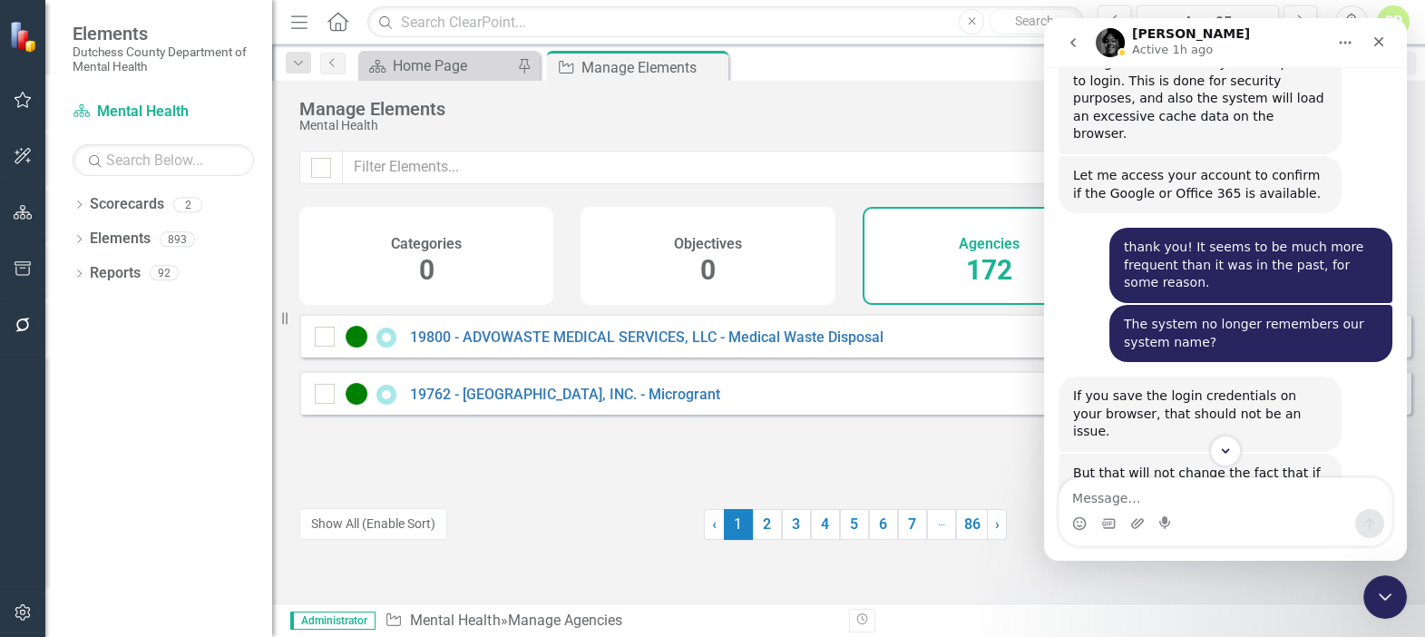
click at [789, 499] on div "19800 - ADVOWASTE MEDICAL SERVICES, LLC - Medical Waste Disposal Q2-2025 ED Edi…" at bounding box center [855, 436] width 1112 height 244
click at [502, 346] on link "19800 - ADVOWASTE MEDICAL SERVICES, LLC - Medical Waste Disposal" at bounding box center [647, 336] width 474 height 17
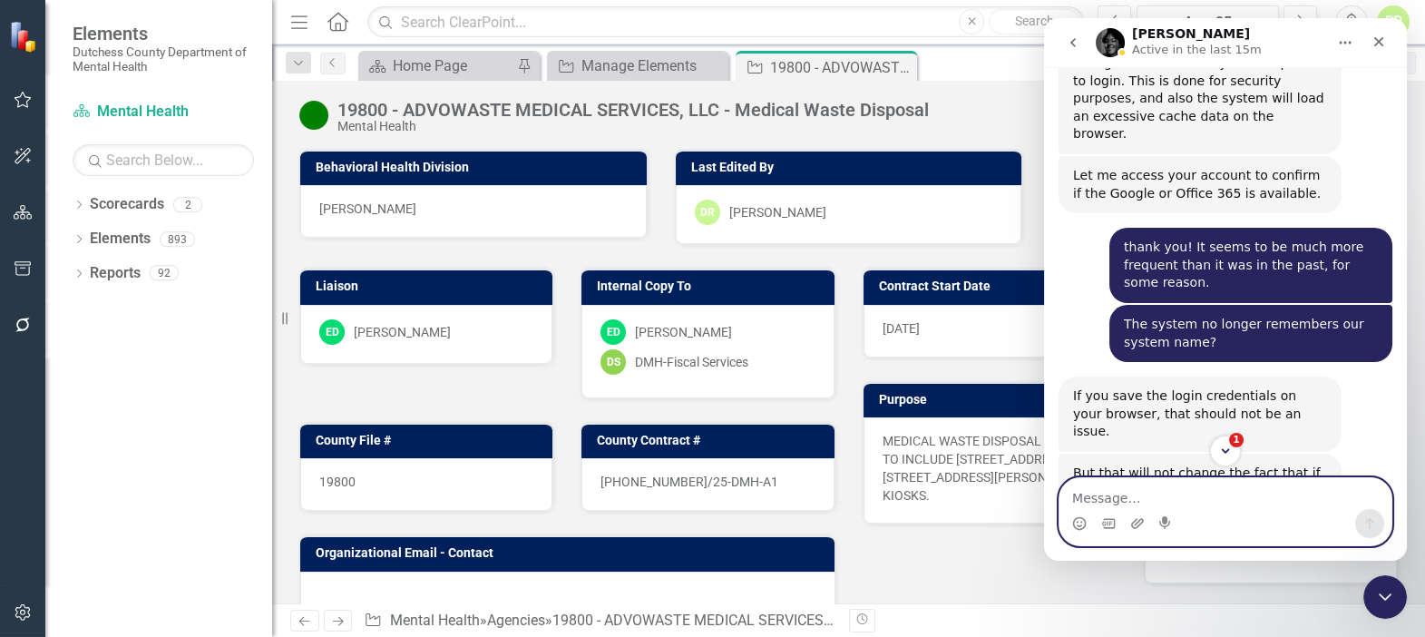
click at [1151, 498] on textarea "Message…" at bounding box center [1226, 493] width 332 height 31
type textarea "Thank you [PERSON_NAME]!"
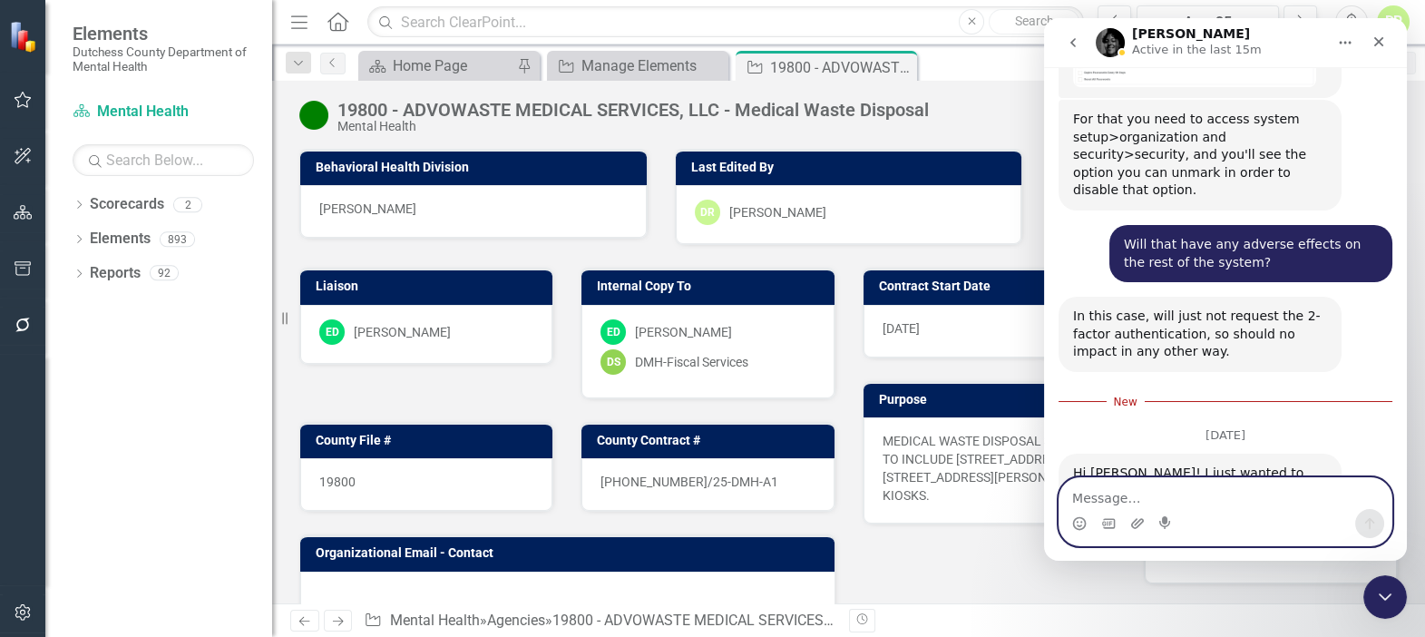
scroll to position [2528, 0]
type textarea "Enjoy your day as well!"
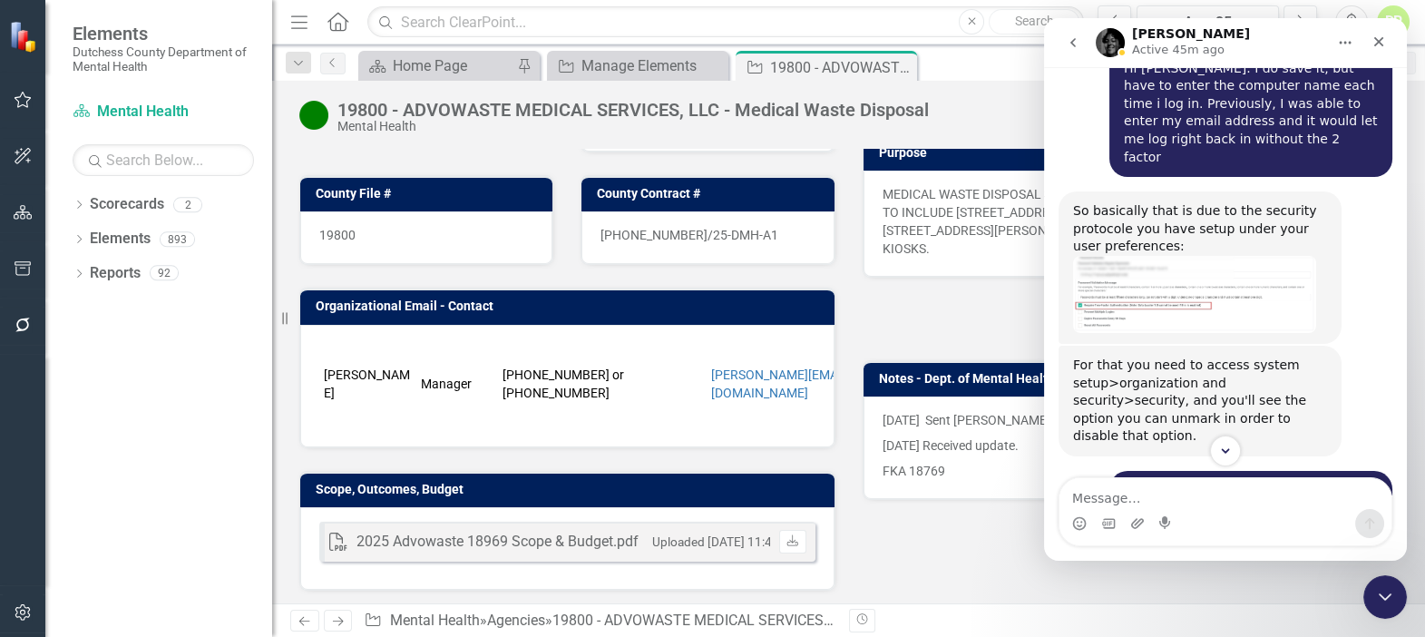
scroll to position [2278, 0]
